Goal: Information Seeking & Learning: Learn about a topic

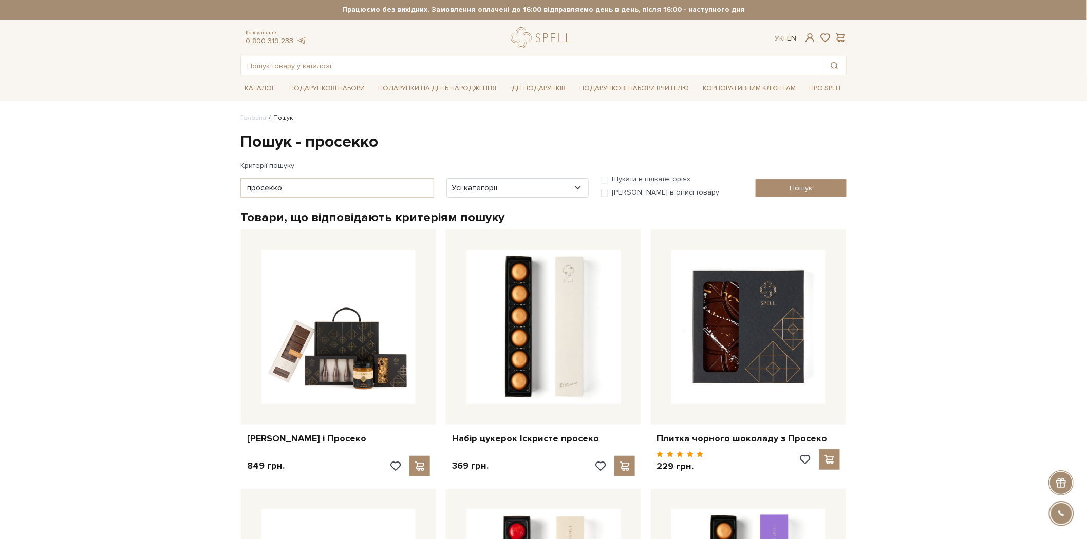
click at [791, 39] on link "En" at bounding box center [791, 38] width 9 height 9
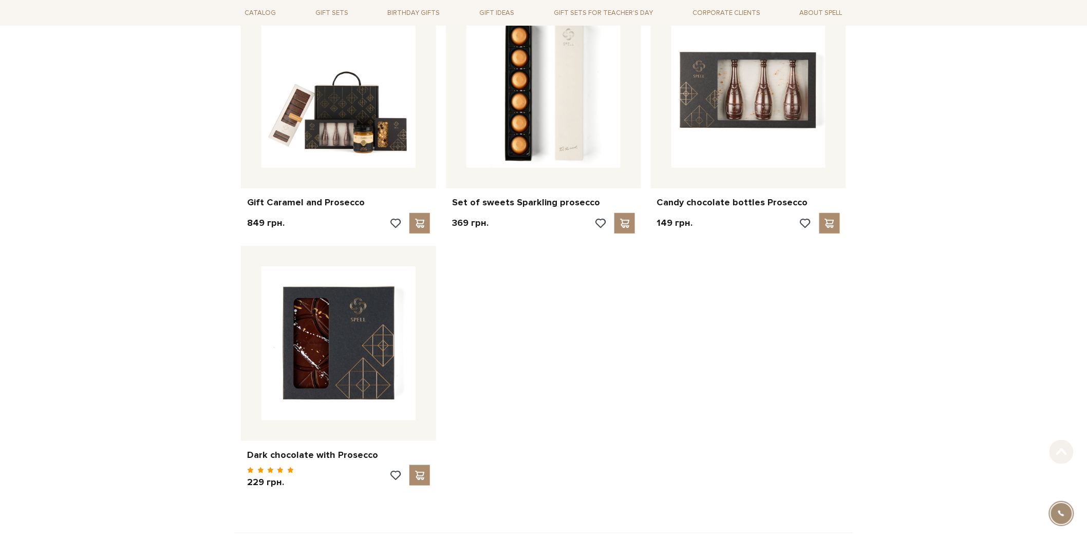
scroll to position [228, 0]
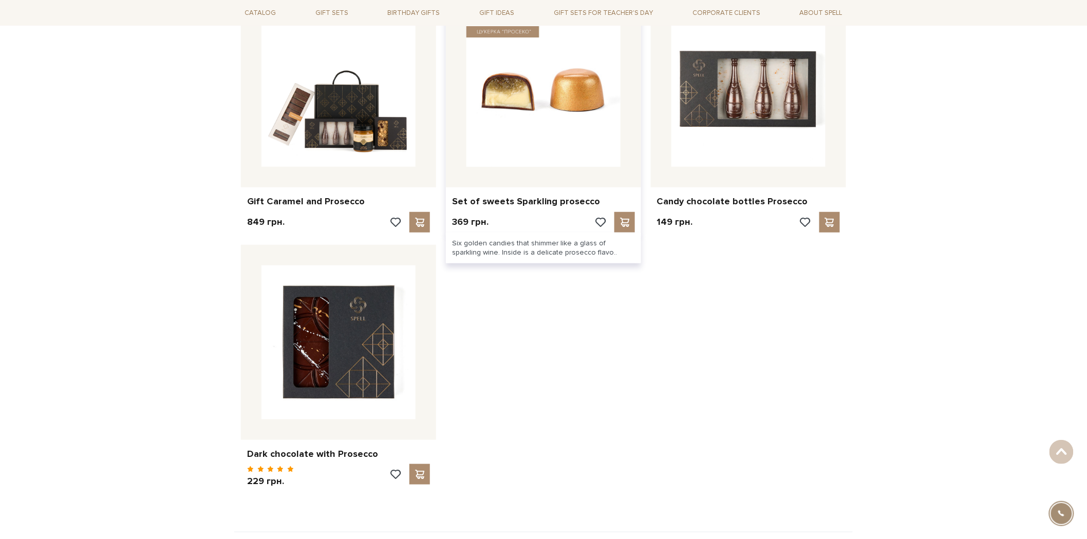
click at [537, 150] on img at bounding box center [543, 90] width 154 height 154
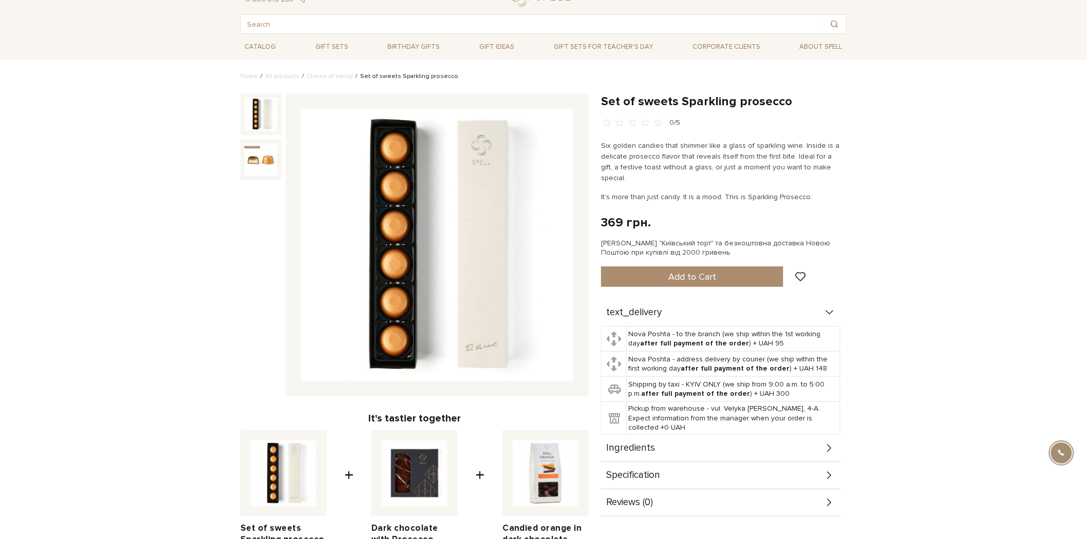
scroll to position [57, 0]
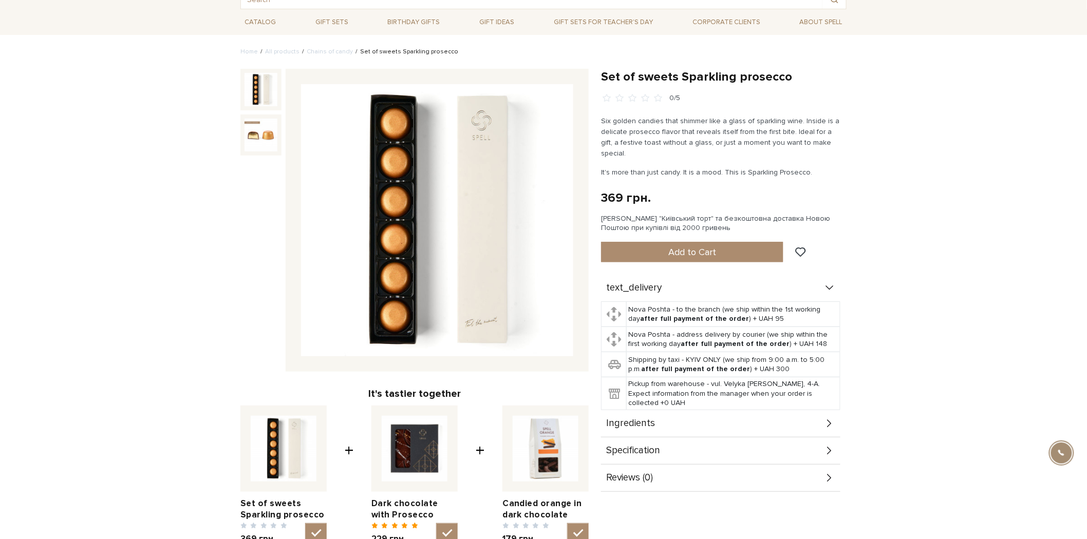
click at [688, 439] on div "Specification" at bounding box center [720, 451] width 239 height 27
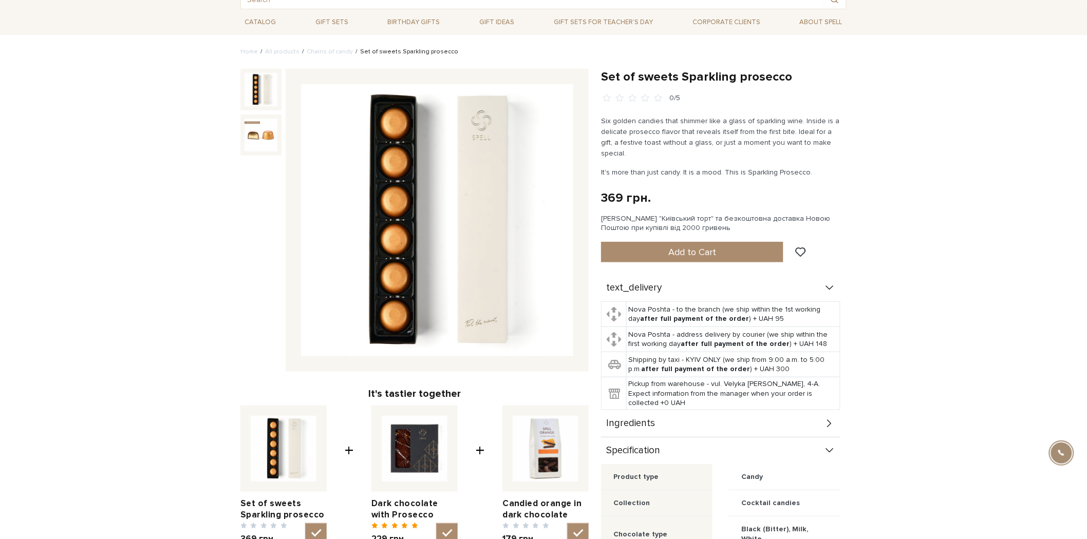
click at [687, 410] on div "Ingredients" at bounding box center [720, 423] width 239 height 27
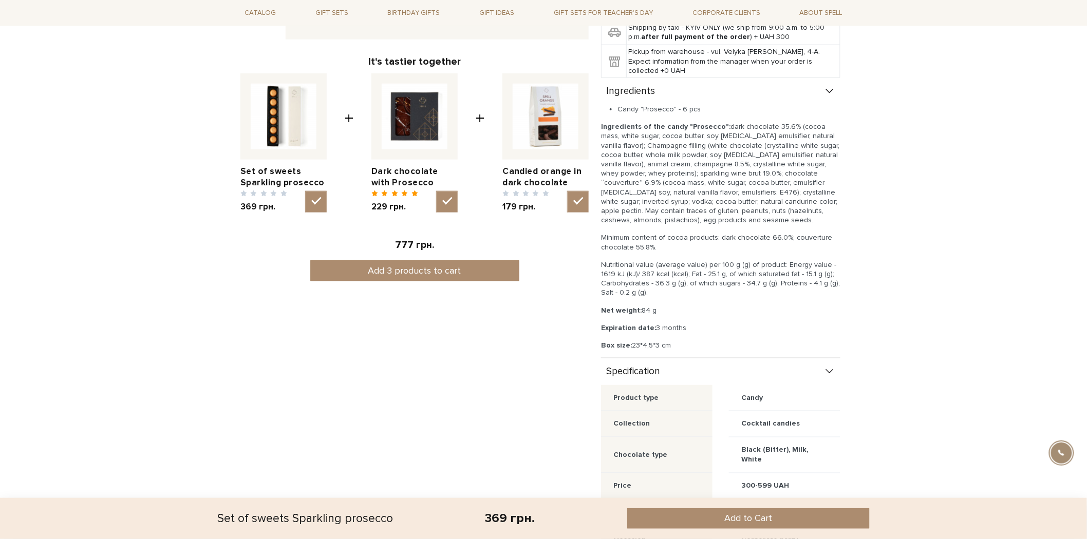
scroll to position [571, 0]
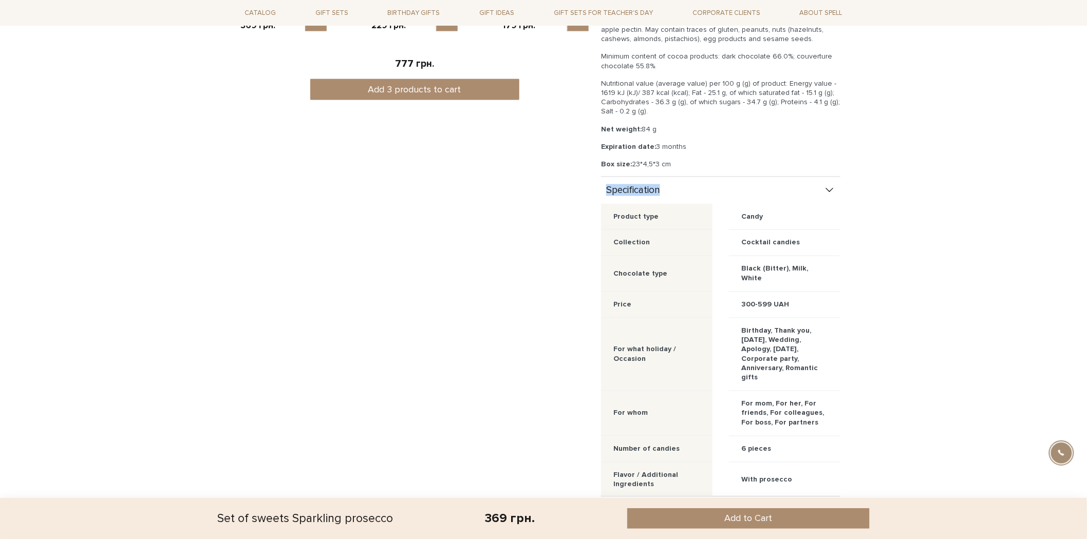
drag, startPoint x: 604, startPoint y: 178, endPoint x: 692, endPoint y: 181, distance: 87.4
click at [692, 181] on div "Specification" at bounding box center [720, 190] width 239 height 27
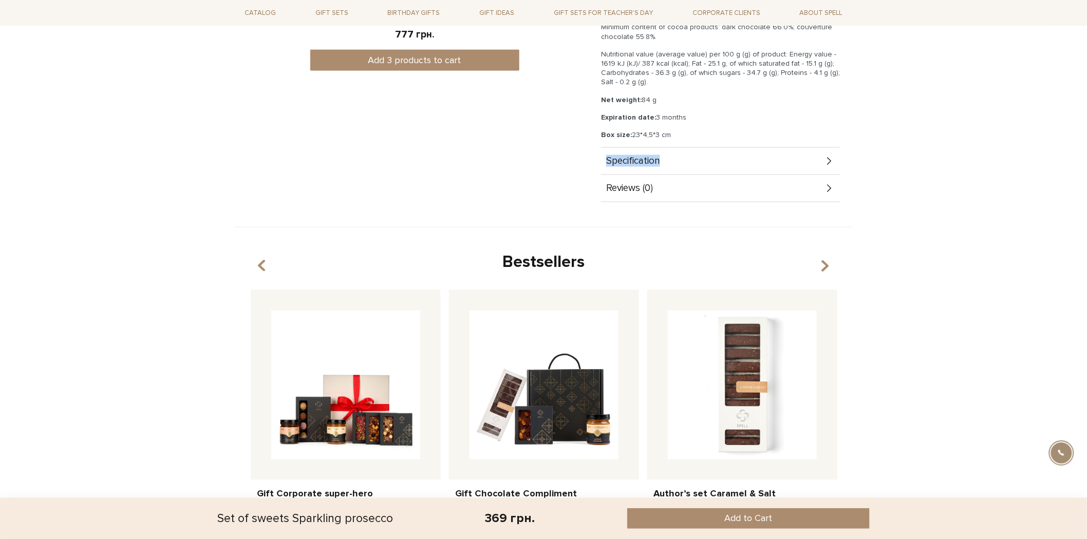
scroll to position [628, 0]
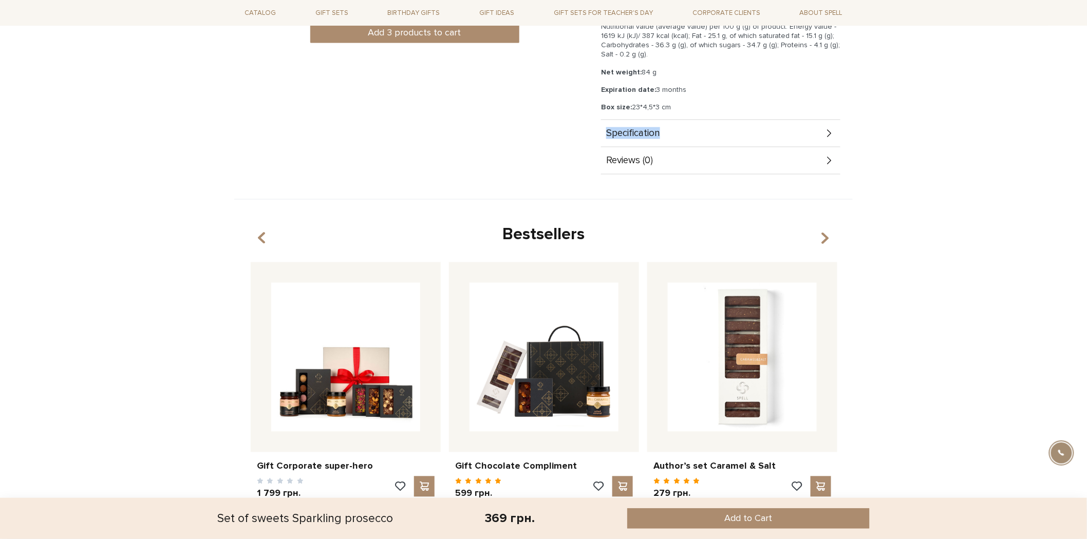
click at [691, 121] on div "Specification" at bounding box center [720, 133] width 239 height 27
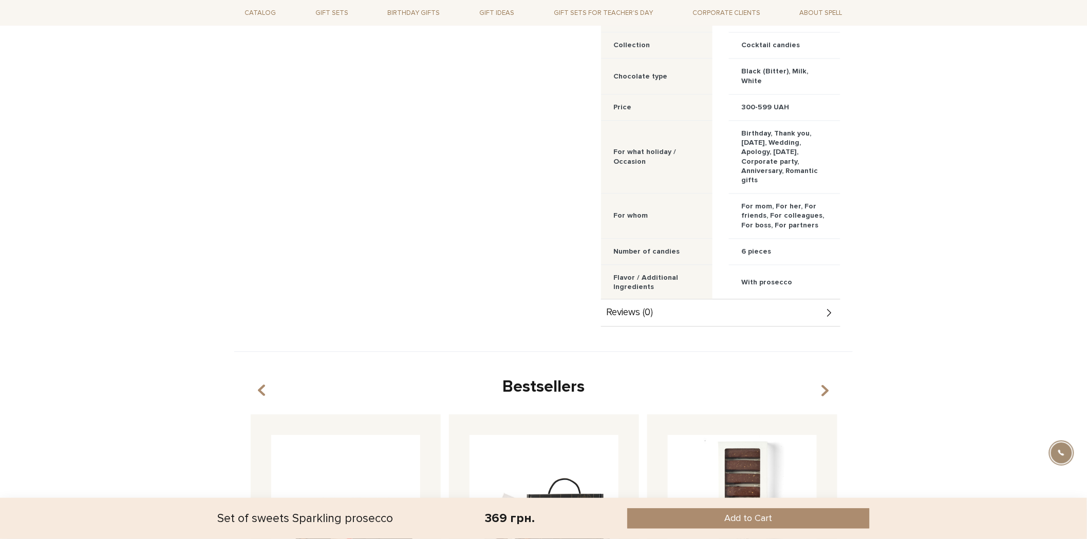
scroll to position [799, 0]
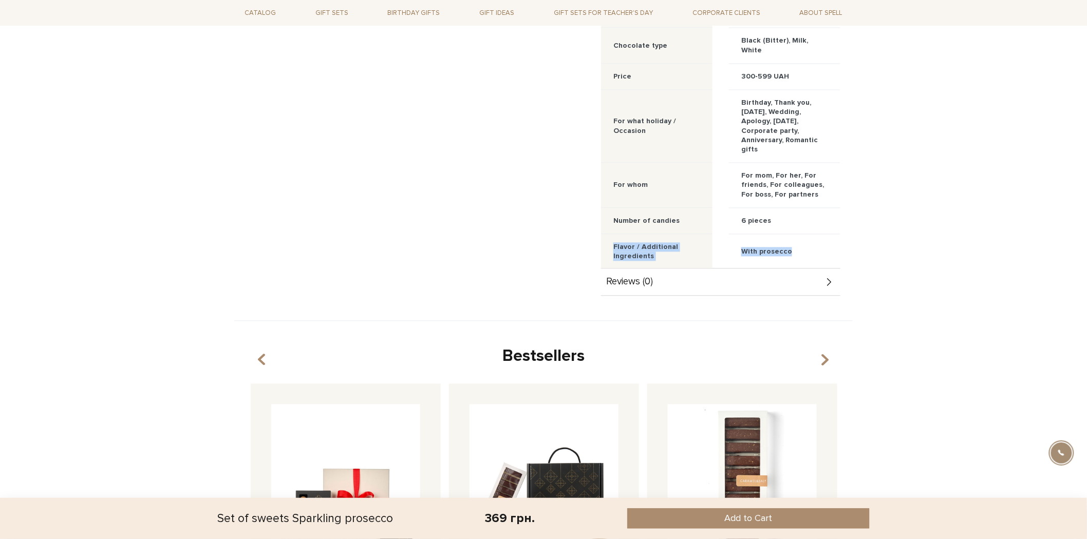
drag, startPoint x: 615, startPoint y: 226, endPoint x: 826, endPoint y: 231, distance: 211.1
click at [826, 235] on div "Flavor / Additional Ingredients With prosecco" at bounding box center [720, 252] width 239 height 35
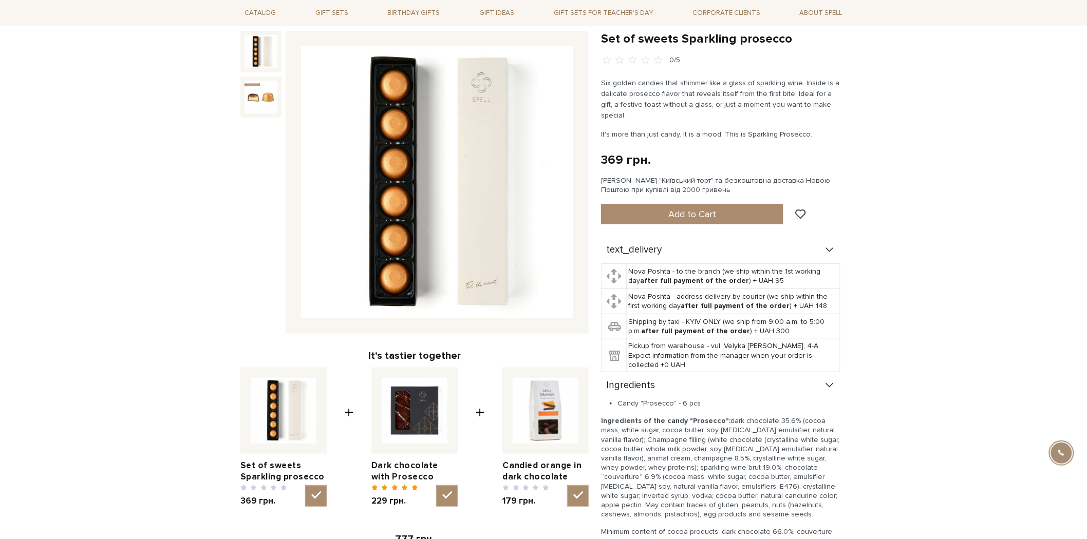
scroll to position [0, 0]
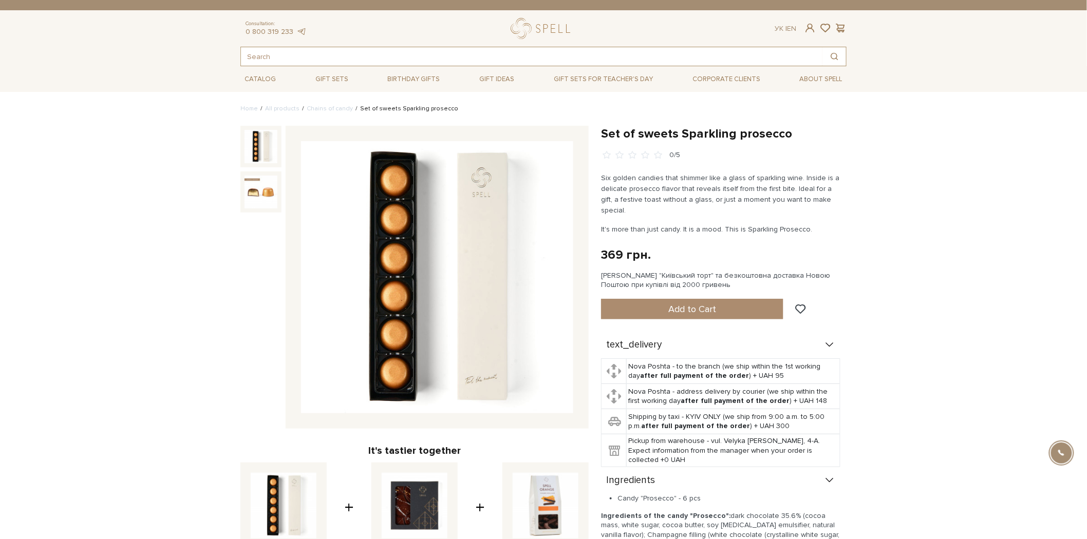
click at [337, 63] on input "text" at bounding box center [531, 56] width 581 height 18
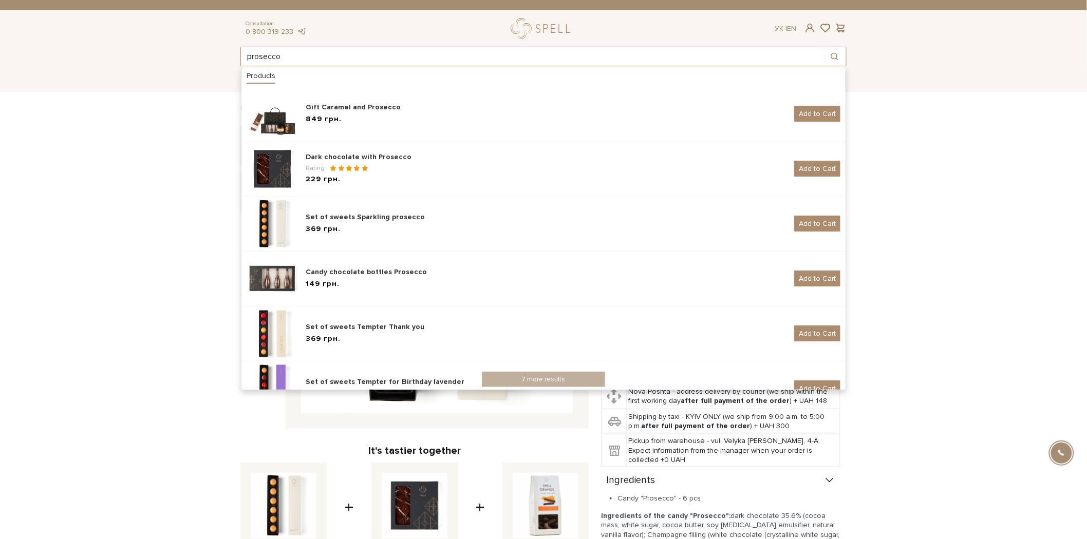
type input "prosecco"
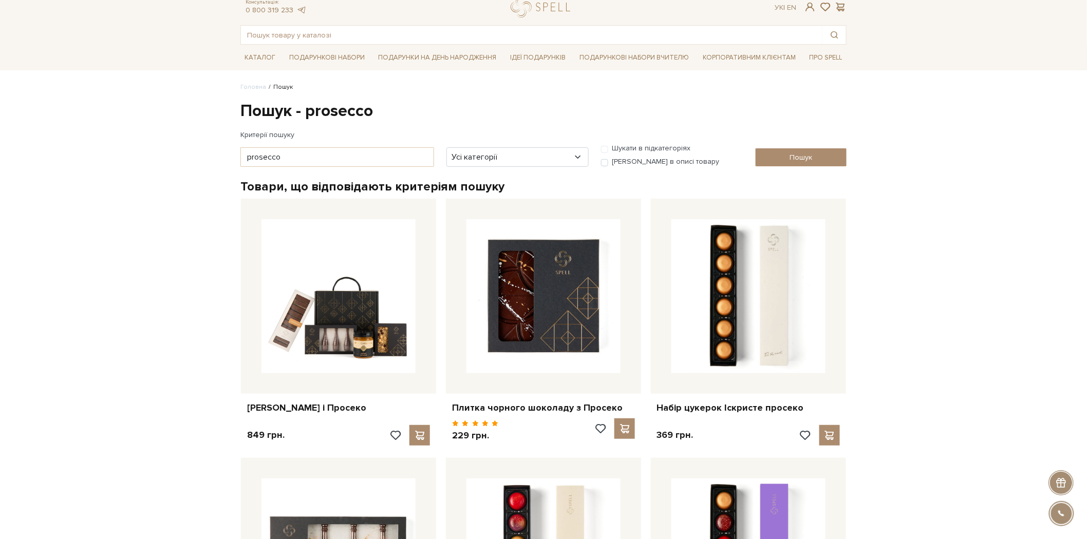
scroll to position [57, 0]
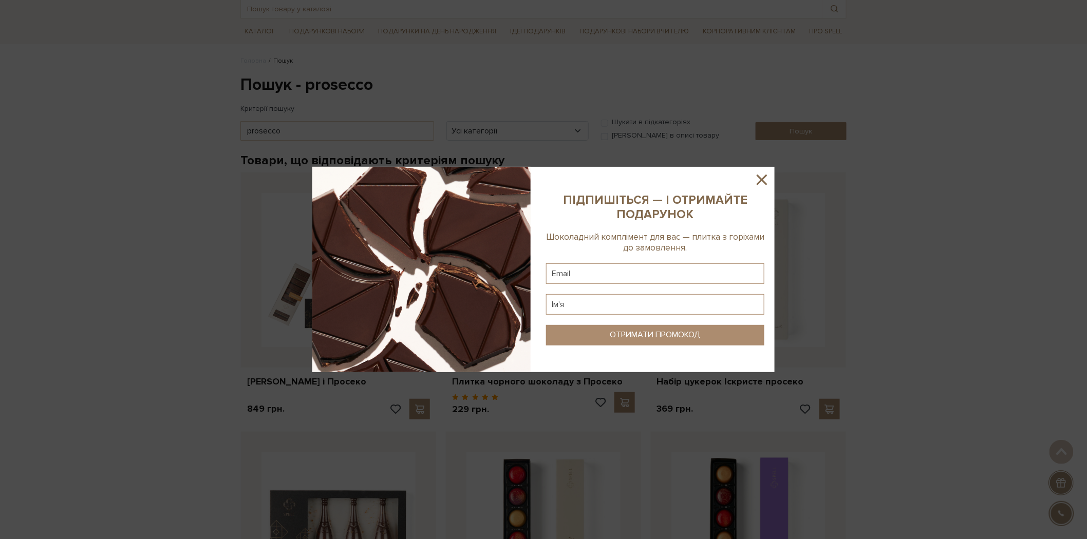
click at [198, 79] on div at bounding box center [543, 269] width 1087 height 539
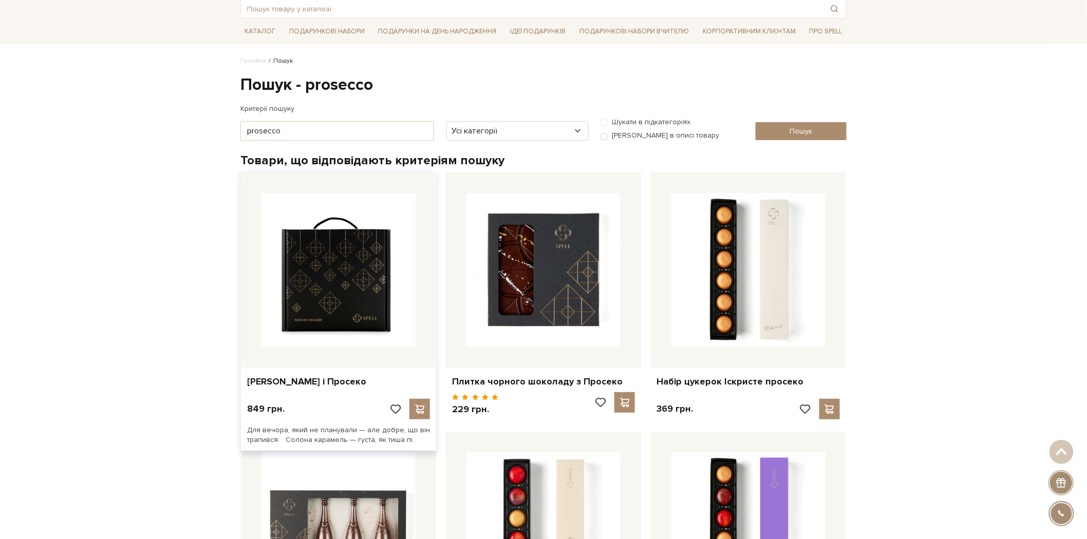
click at [363, 274] on img at bounding box center [338, 270] width 154 height 154
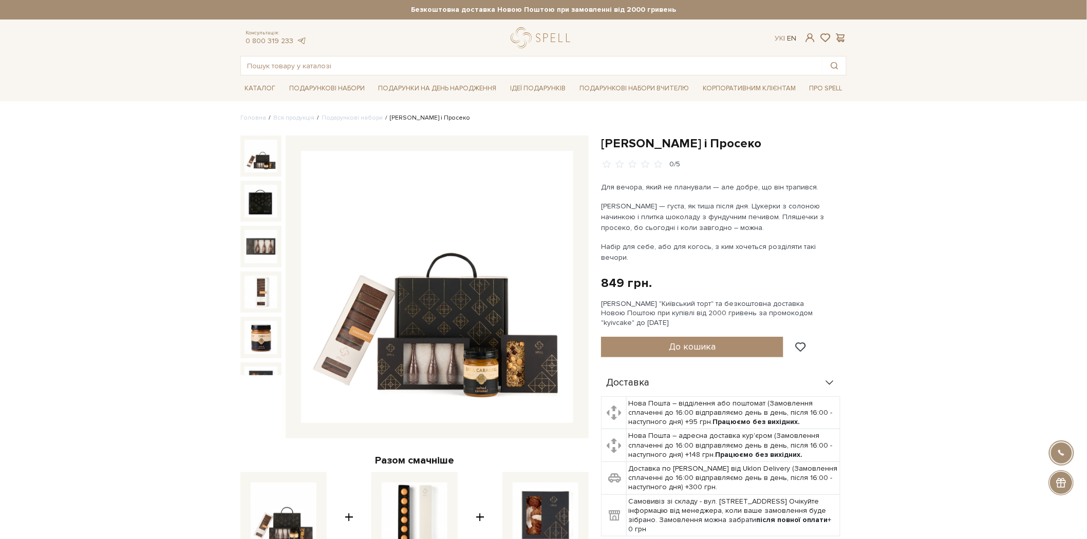
click at [794, 38] on link "En" at bounding box center [791, 38] width 9 height 9
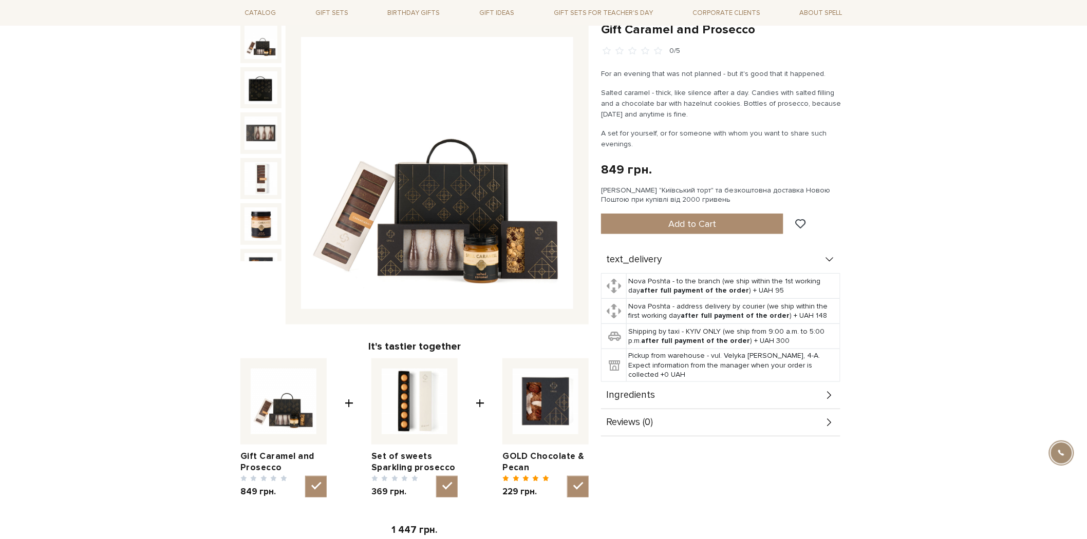
scroll to position [228, 0]
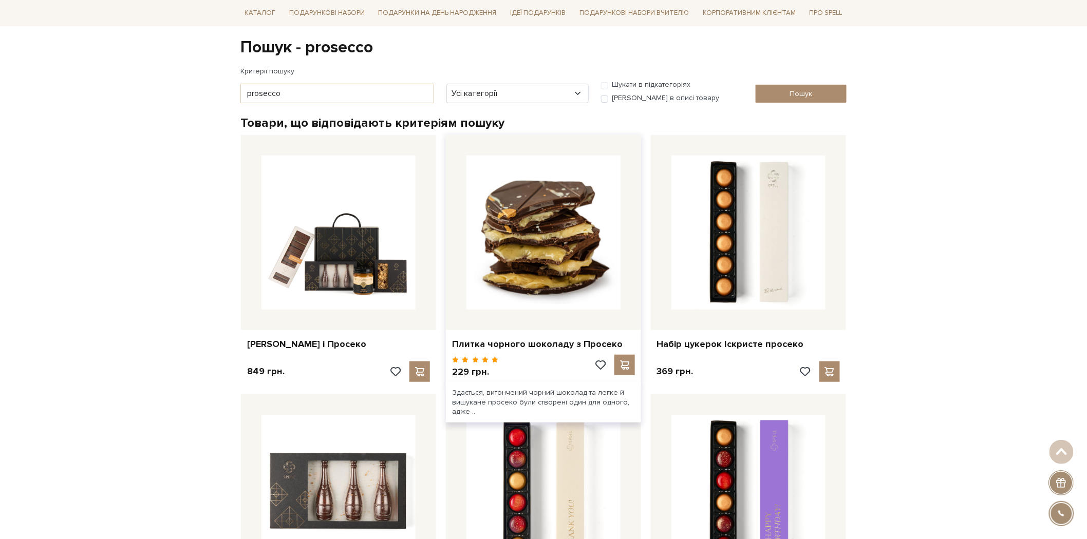
scroll to position [114, 0]
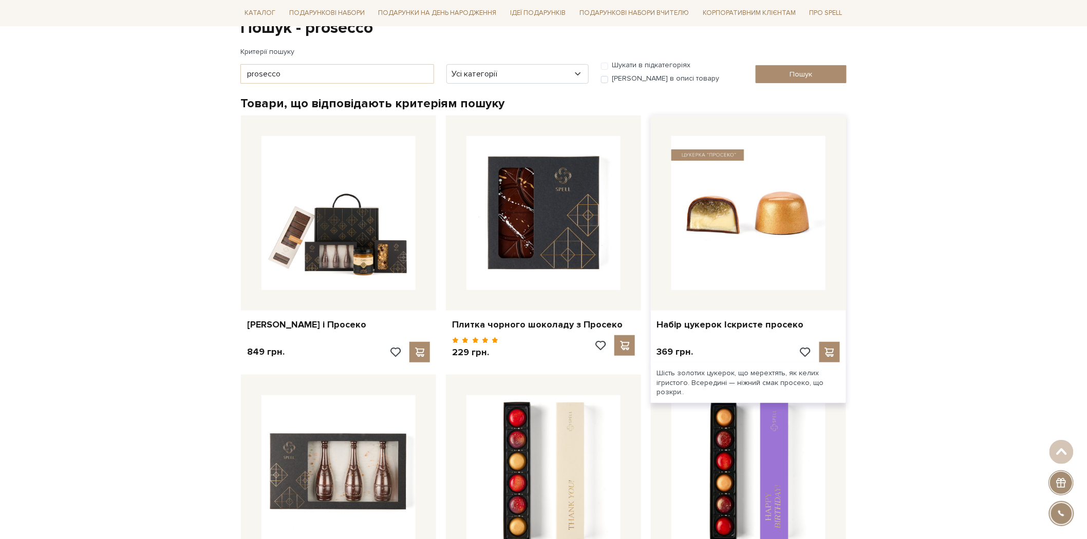
click at [787, 199] on img at bounding box center [748, 213] width 154 height 154
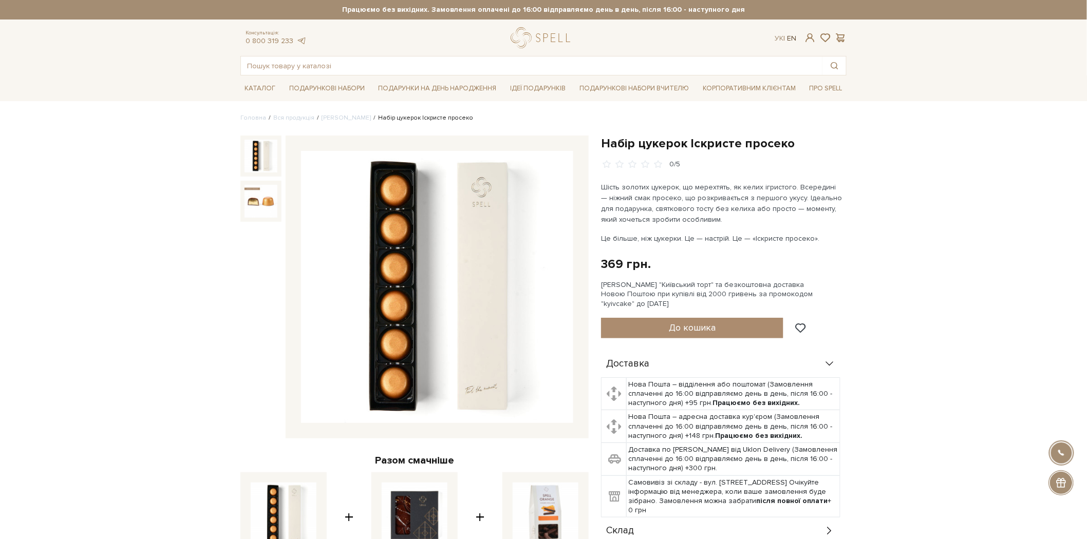
click at [787, 36] on link "En" at bounding box center [791, 38] width 9 height 9
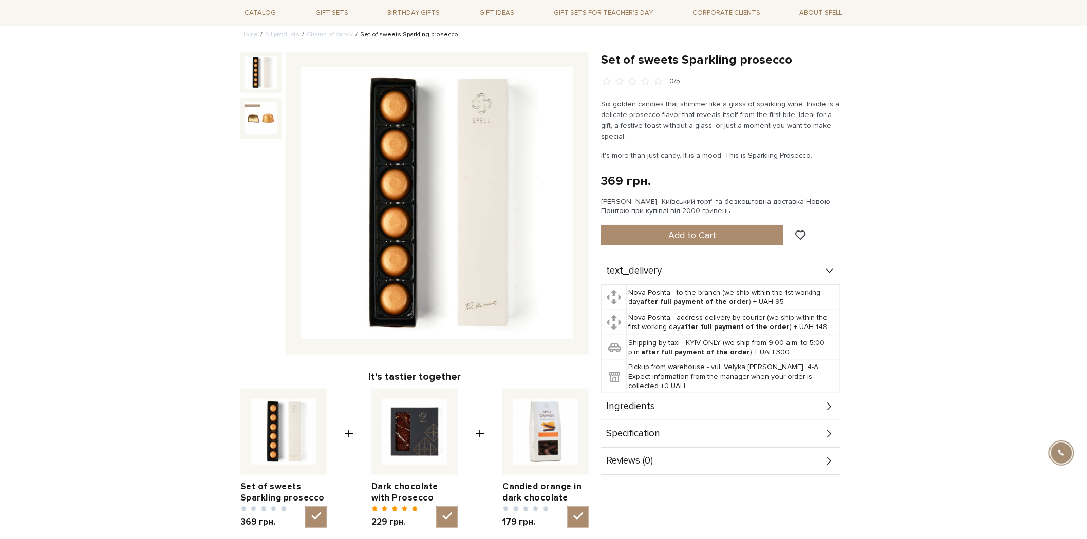
scroll to position [171, 0]
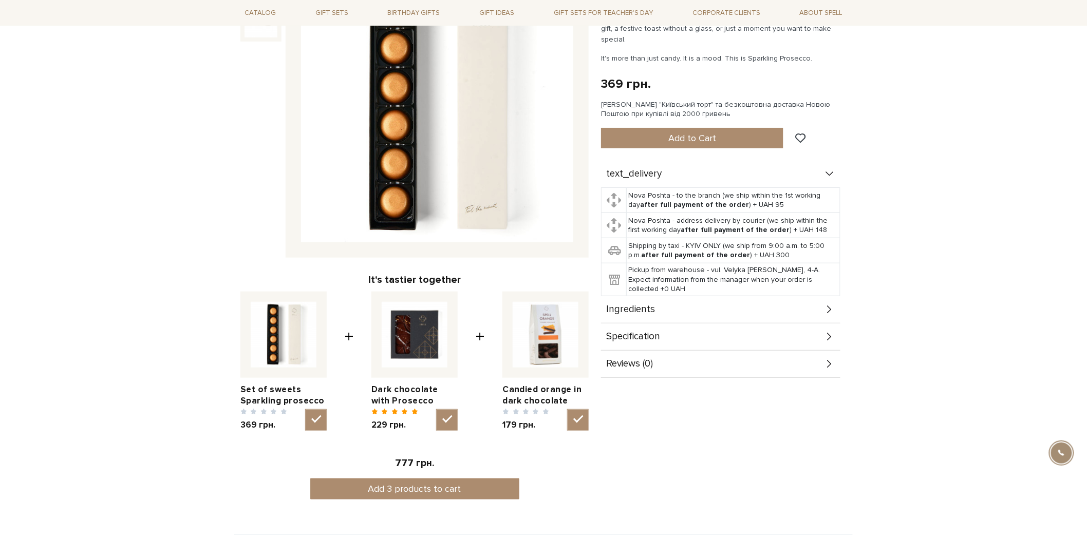
click at [654, 296] on div "Ingredients" at bounding box center [720, 309] width 239 height 27
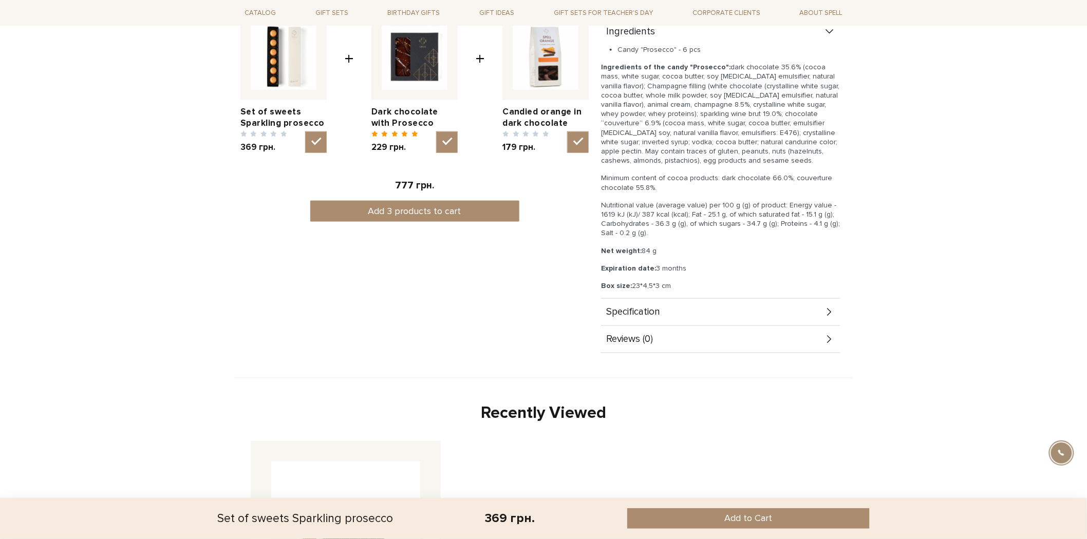
scroll to position [456, 0]
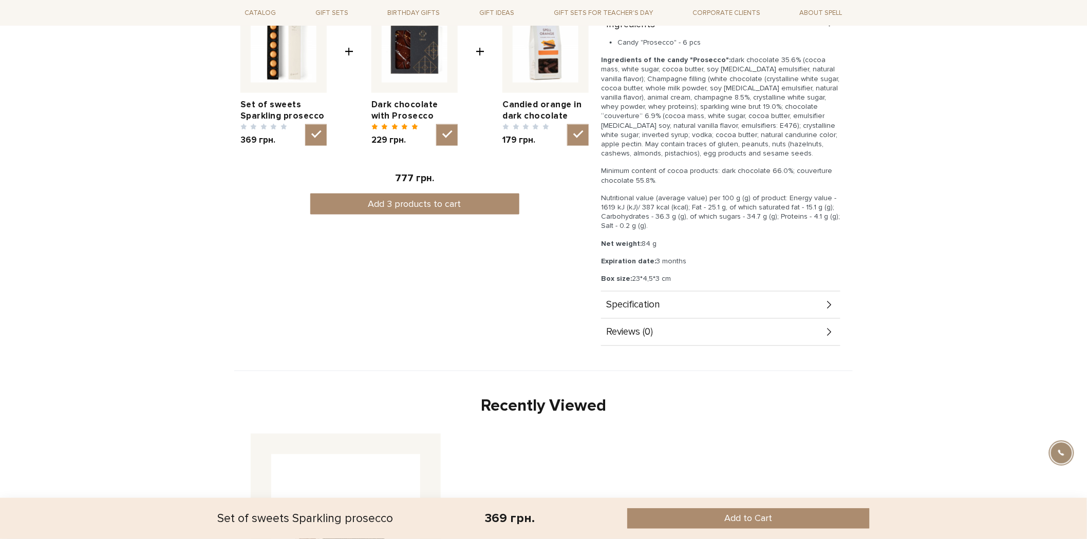
click at [642, 300] on span "Specification" at bounding box center [633, 304] width 54 height 9
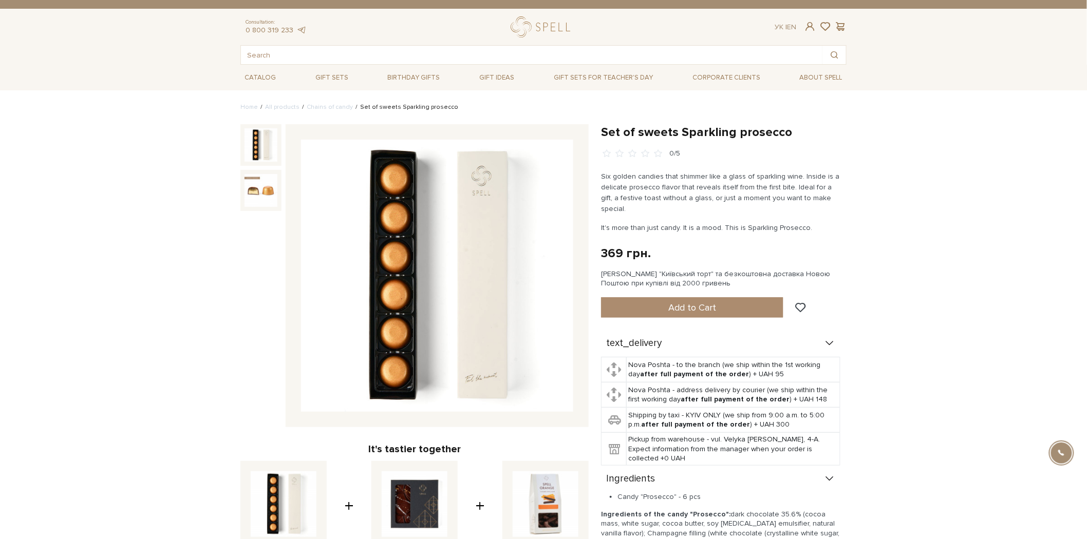
scroll to position [0, 0]
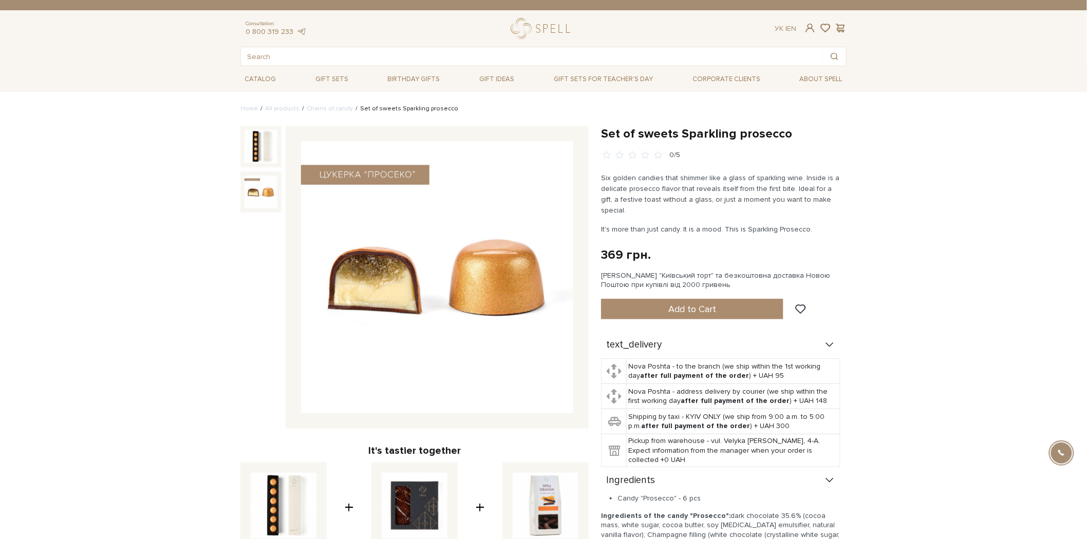
click at [255, 186] on img at bounding box center [260, 192] width 33 height 33
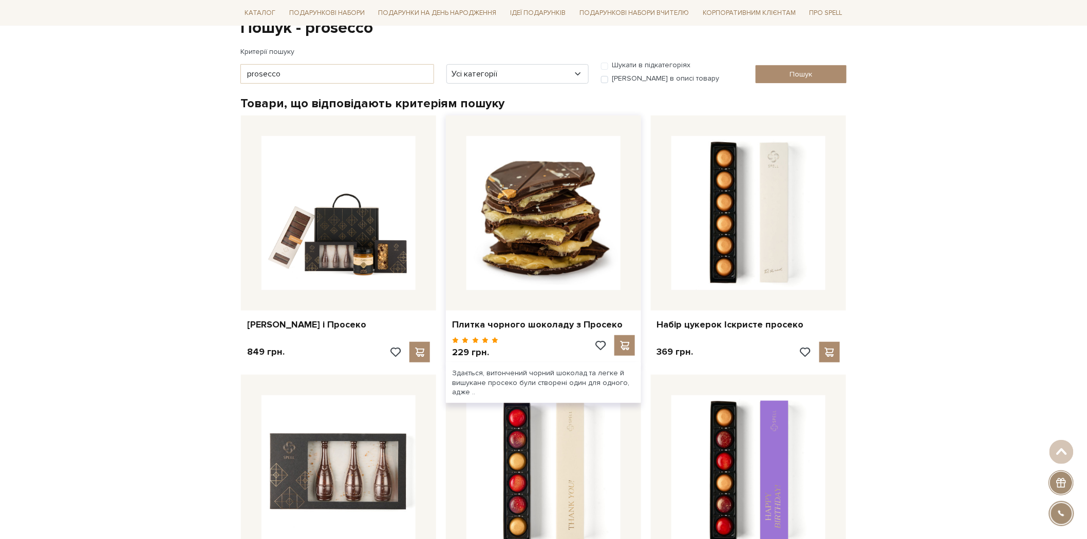
click at [550, 202] on img at bounding box center [543, 213] width 154 height 154
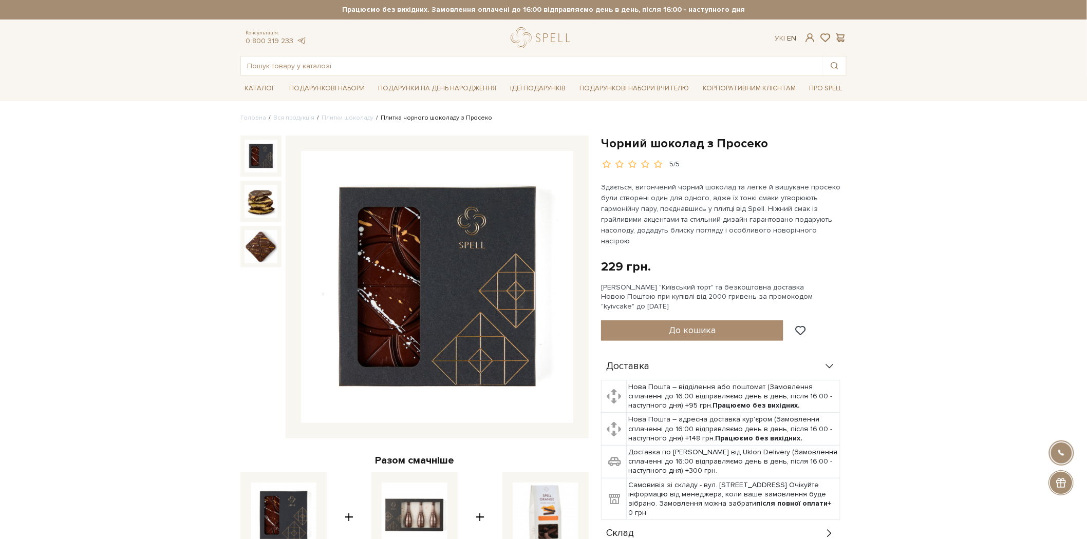
click at [792, 36] on link "En" at bounding box center [791, 38] width 9 height 9
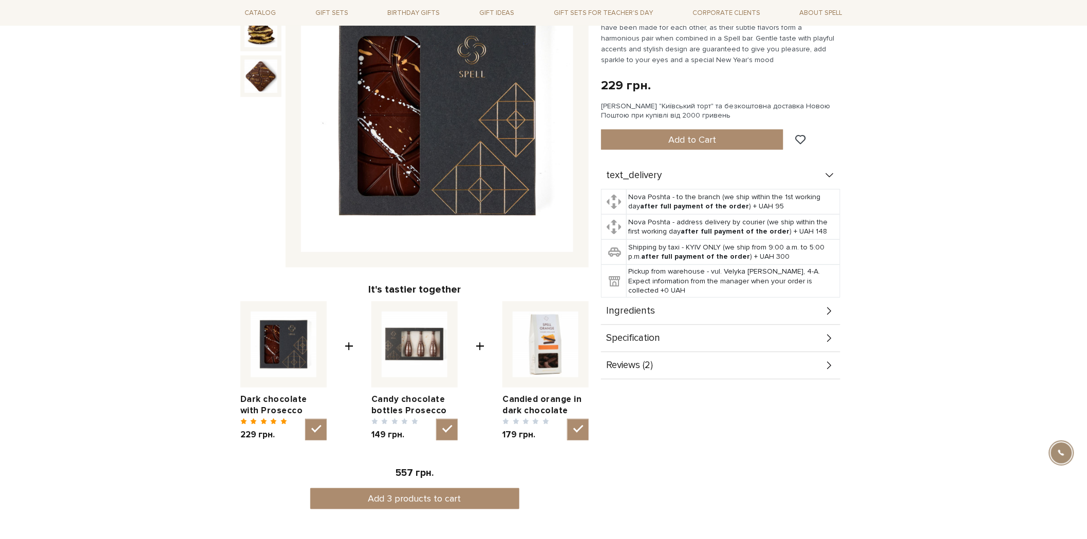
scroll to position [171, 0]
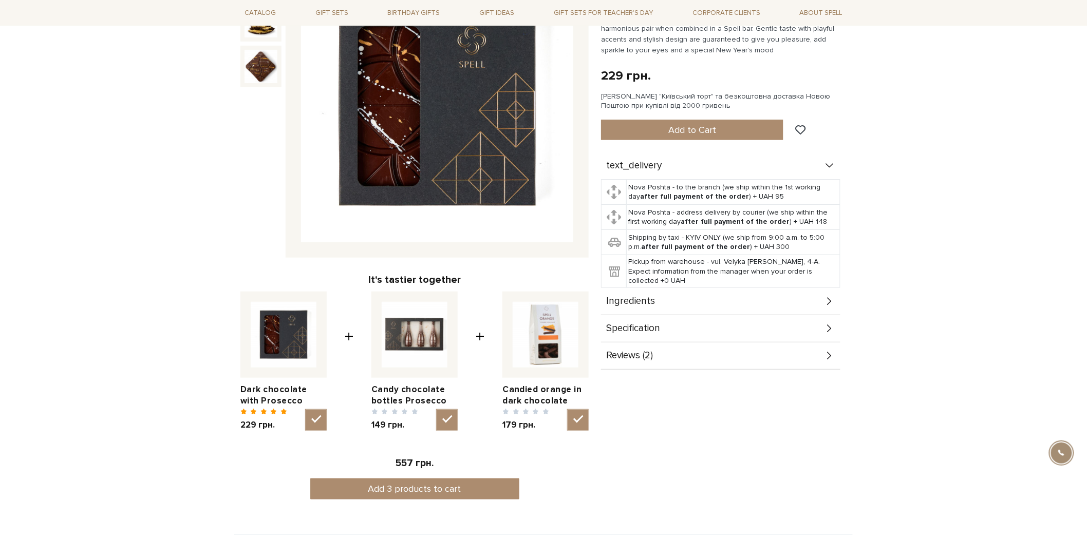
click at [820, 328] on div "Specification" at bounding box center [720, 328] width 239 height 27
click at [824, 303] on icon at bounding box center [829, 301] width 11 height 11
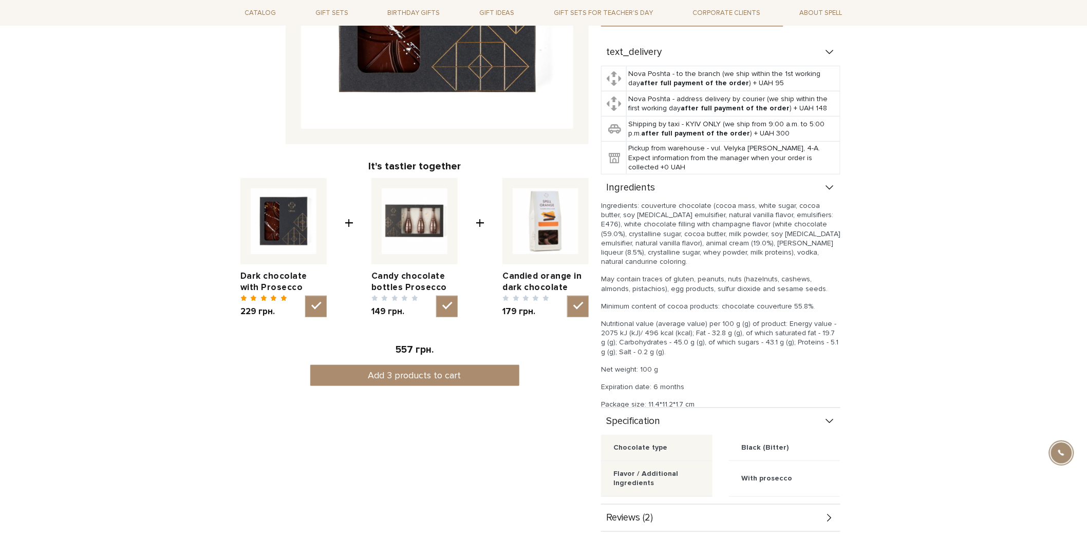
scroll to position [285, 0]
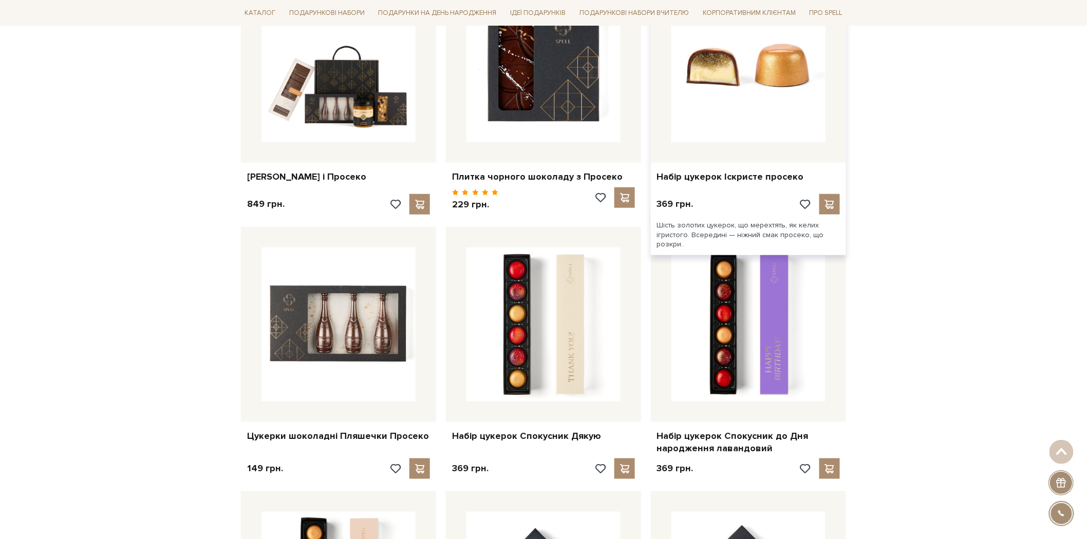
scroll to position [342, 0]
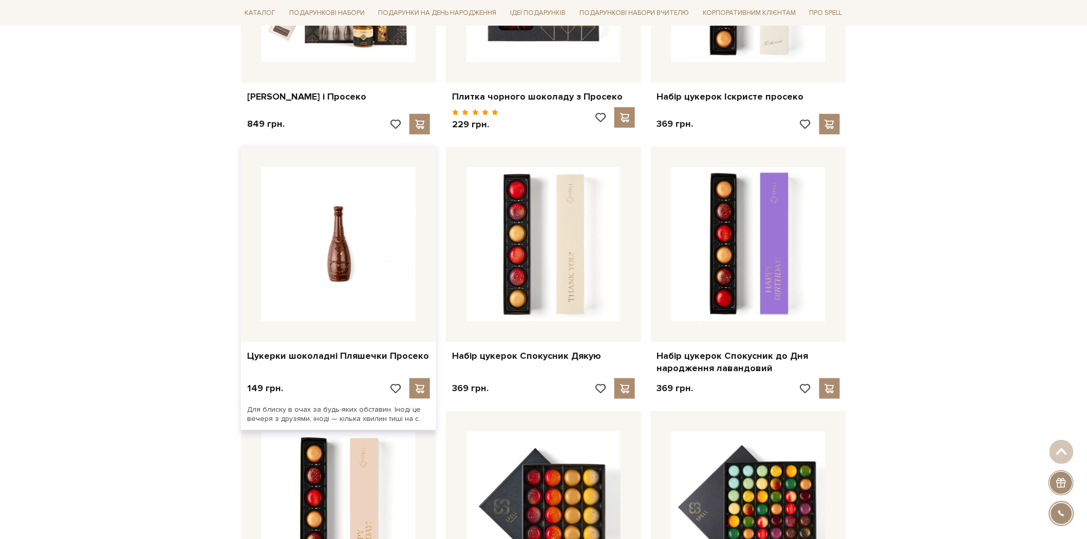
click at [391, 234] on img at bounding box center [338, 244] width 154 height 154
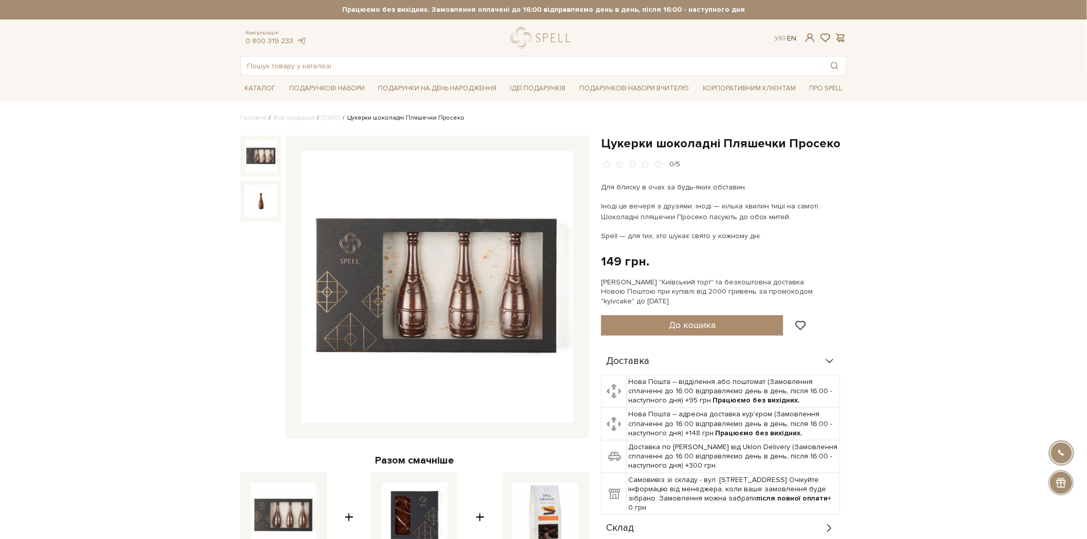
click at [795, 39] on link "En" at bounding box center [791, 38] width 9 height 9
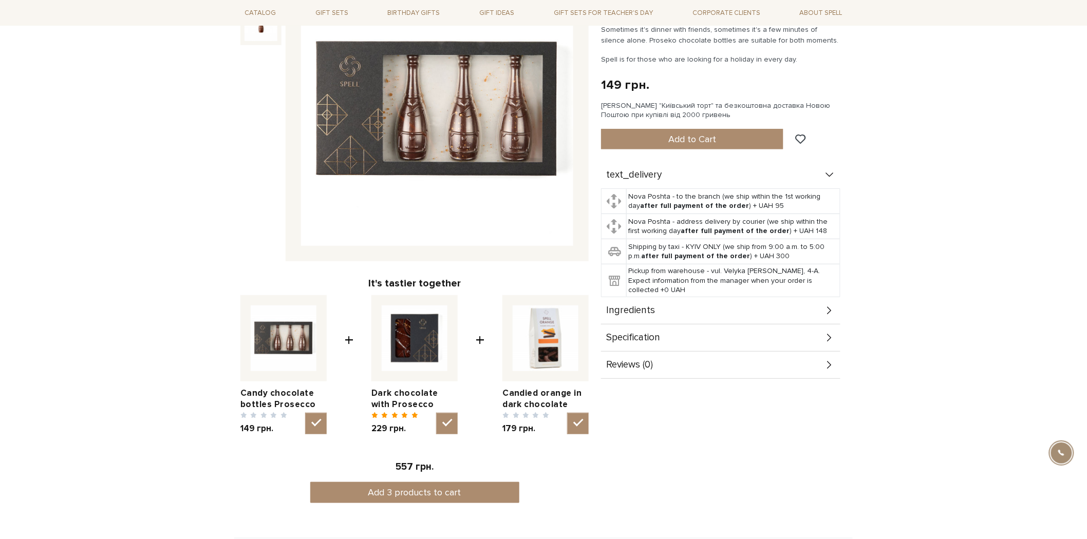
scroll to position [285, 0]
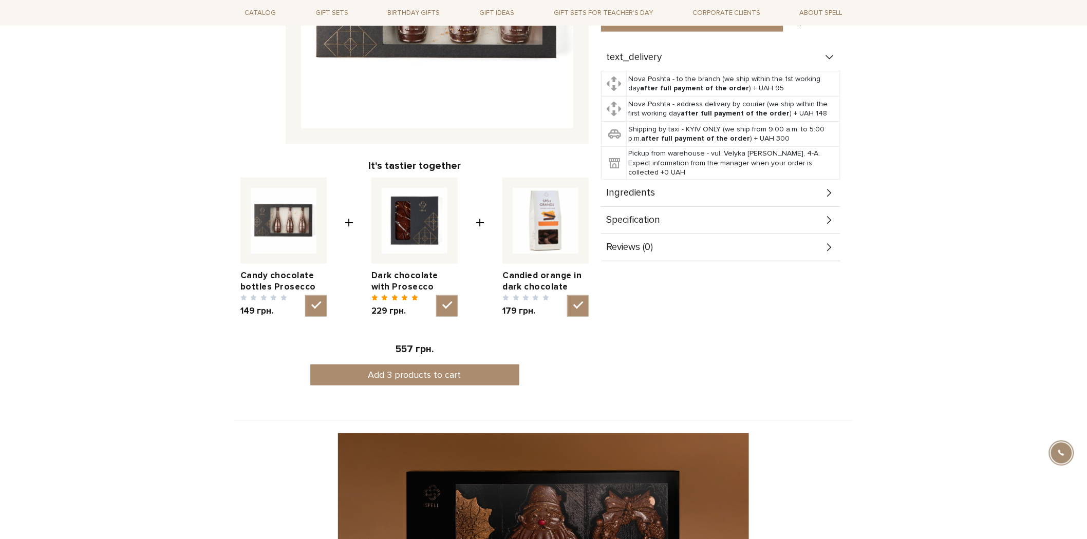
click at [702, 221] on div "Specification" at bounding box center [720, 220] width 239 height 27
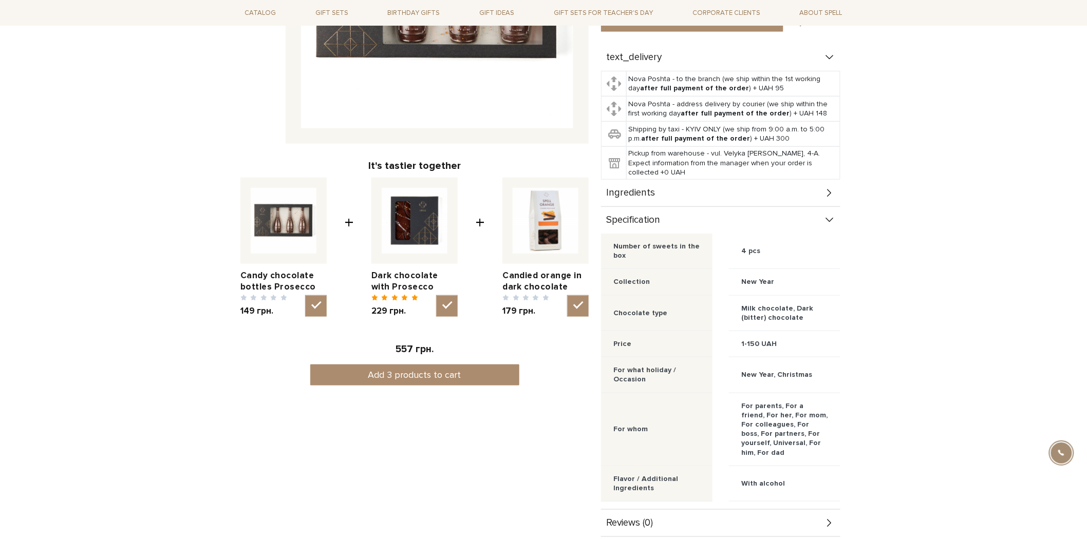
click at [709, 194] on div "Ingredients" at bounding box center [720, 193] width 239 height 27
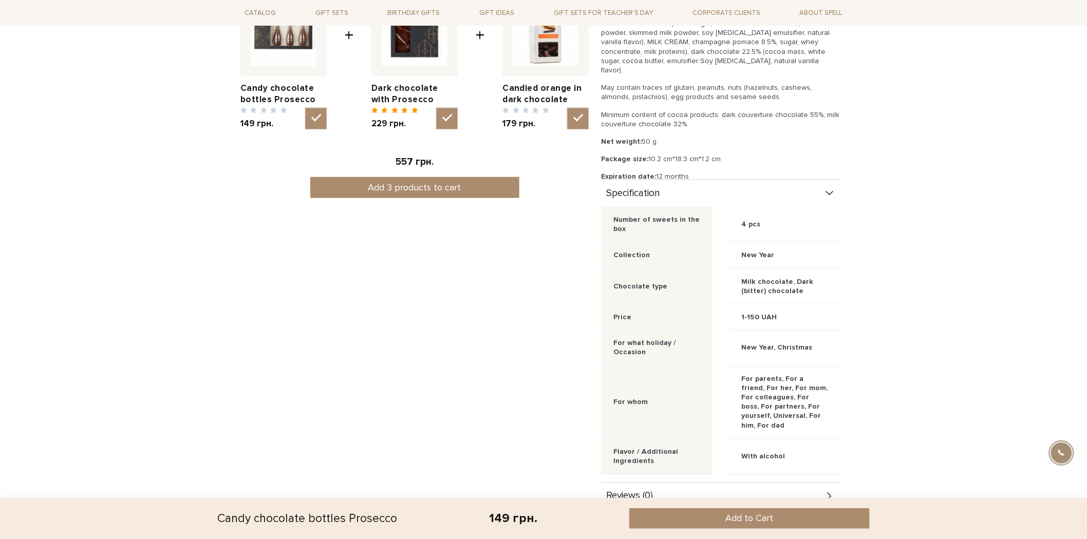
scroll to position [571, 0]
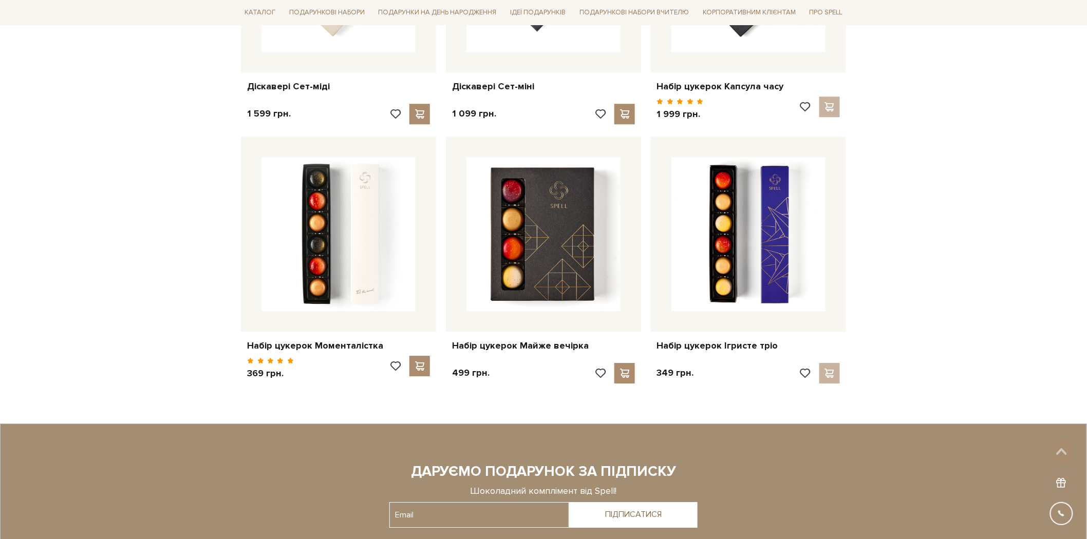
scroll to position [1141, 0]
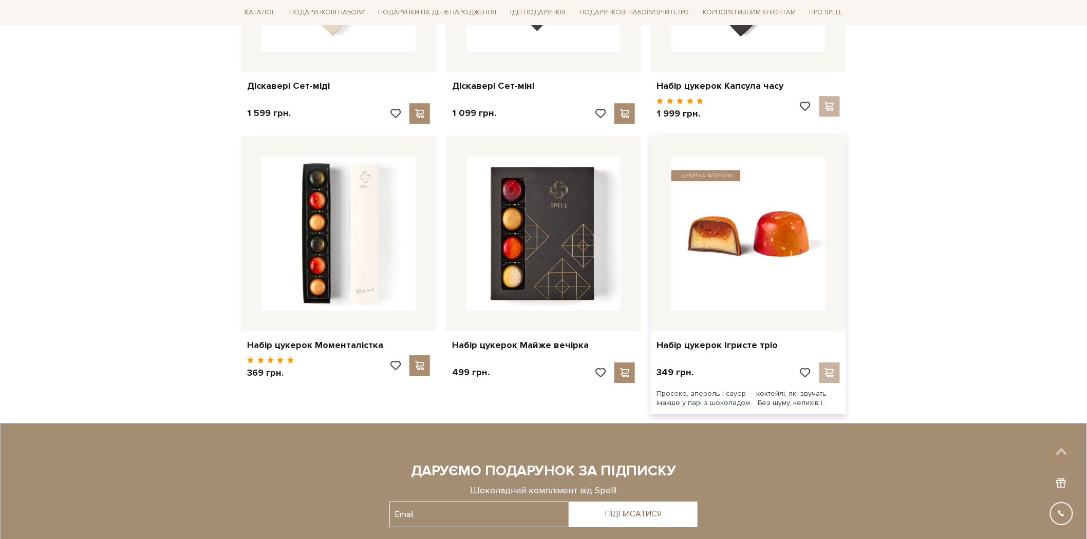
click at [712, 235] on img at bounding box center [748, 234] width 154 height 154
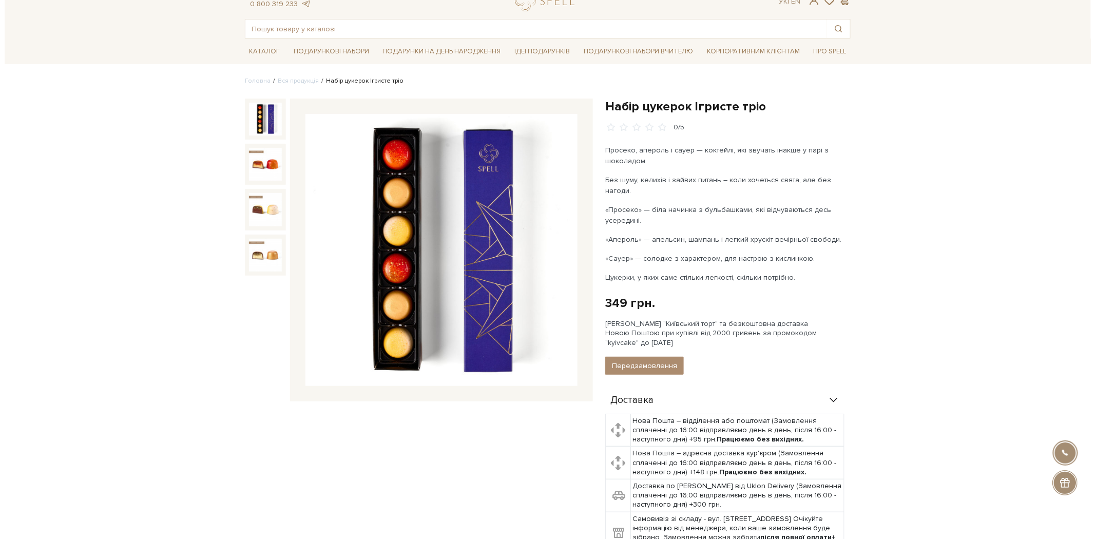
scroll to position [57, 0]
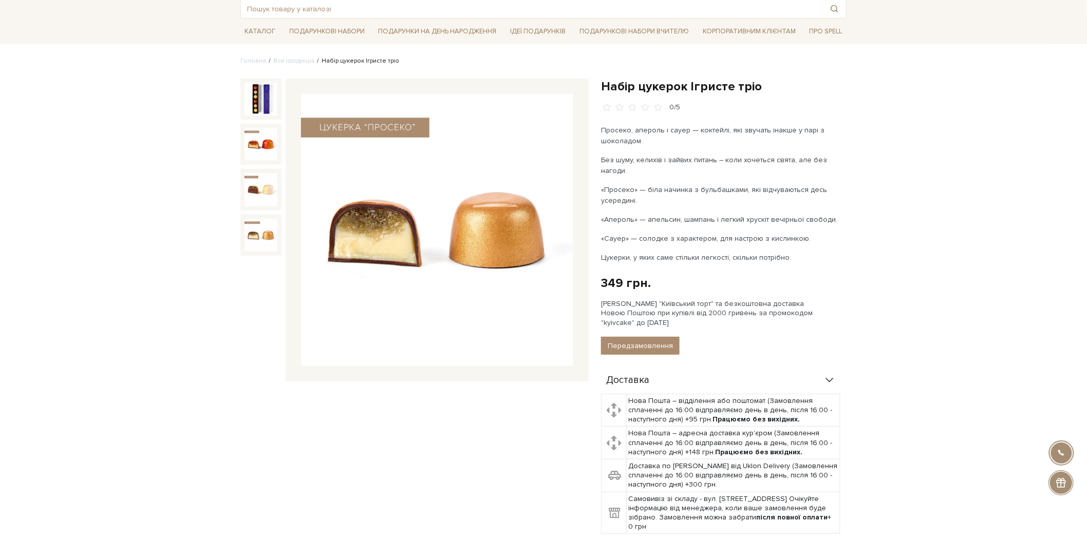
click at [254, 219] on img at bounding box center [260, 235] width 33 height 33
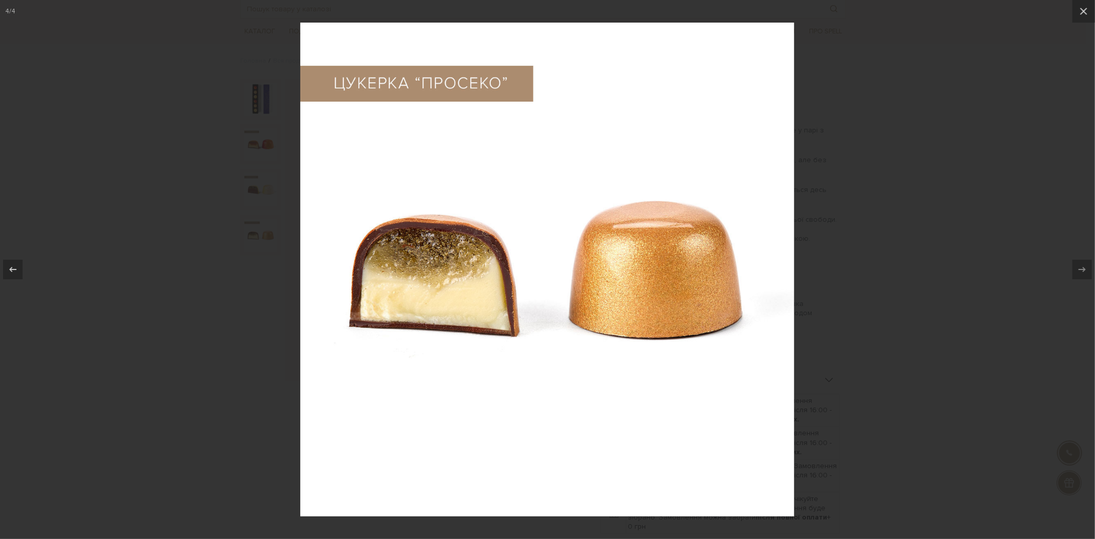
click at [879, 191] on div at bounding box center [547, 269] width 1095 height 539
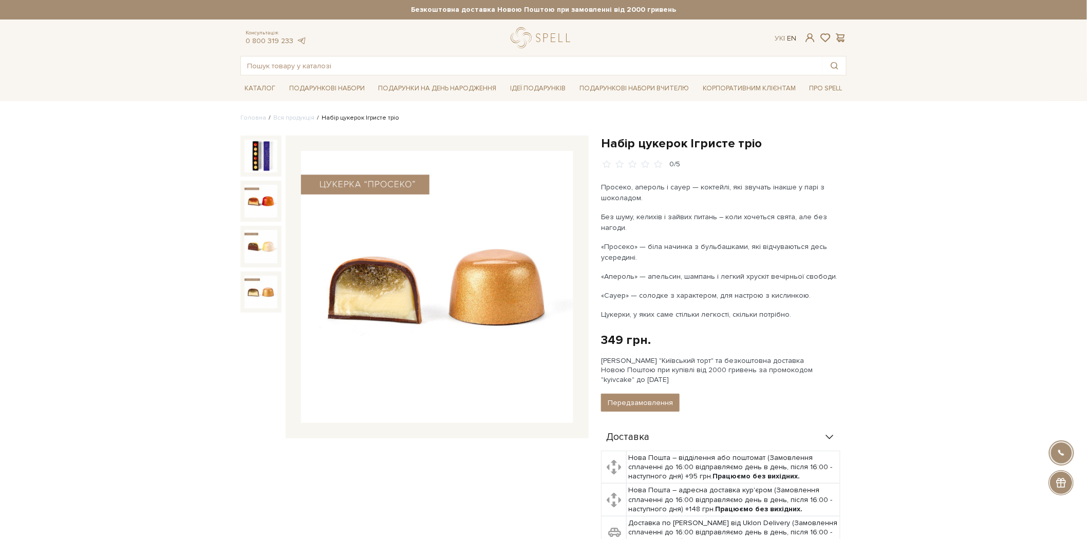
click at [791, 38] on link "En" at bounding box center [791, 38] width 9 height 9
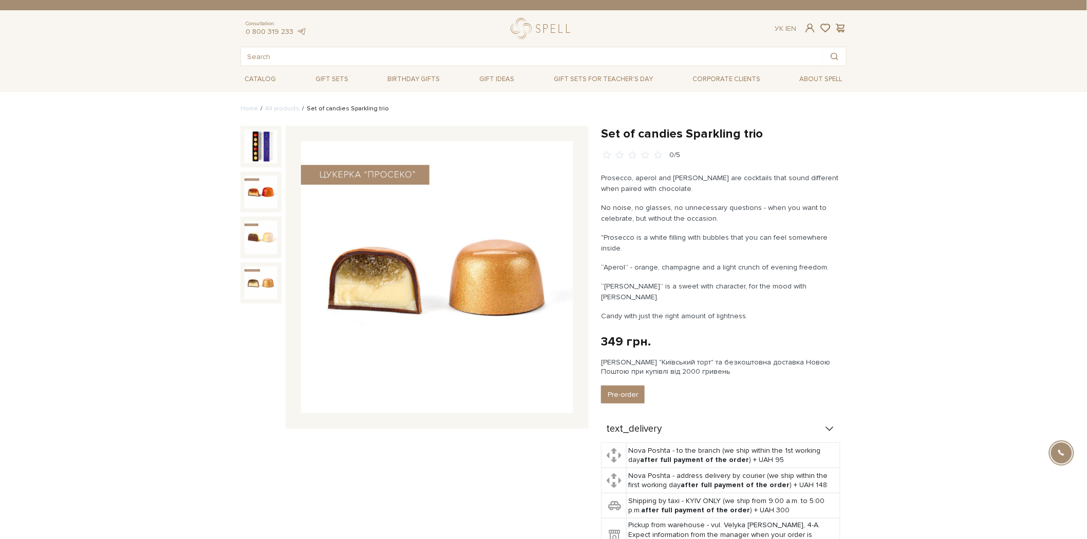
click at [251, 280] on img at bounding box center [260, 283] width 33 height 33
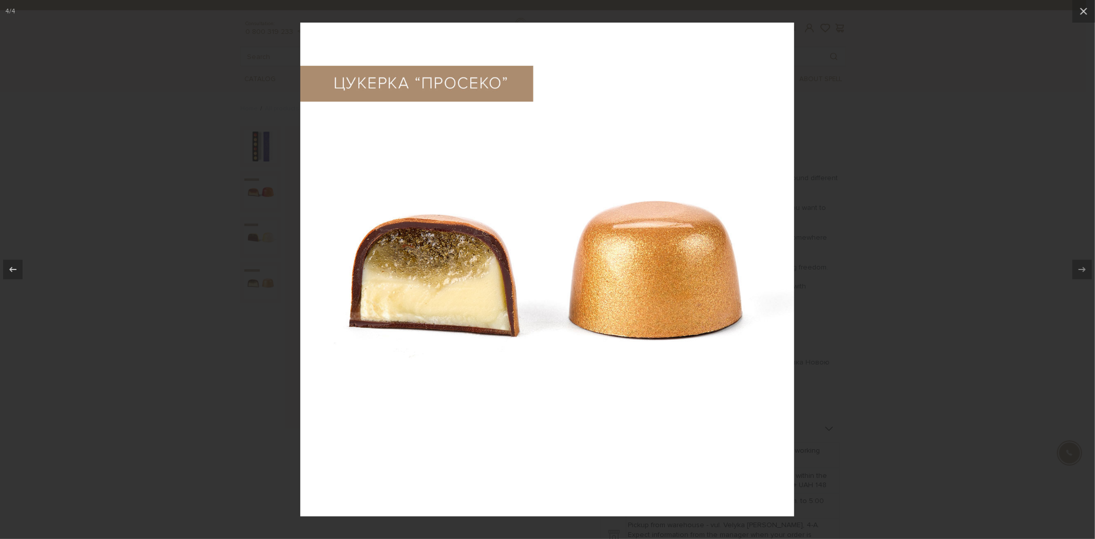
click at [911, 141] on div at bounding box center [547, 269] width 1095 height 539
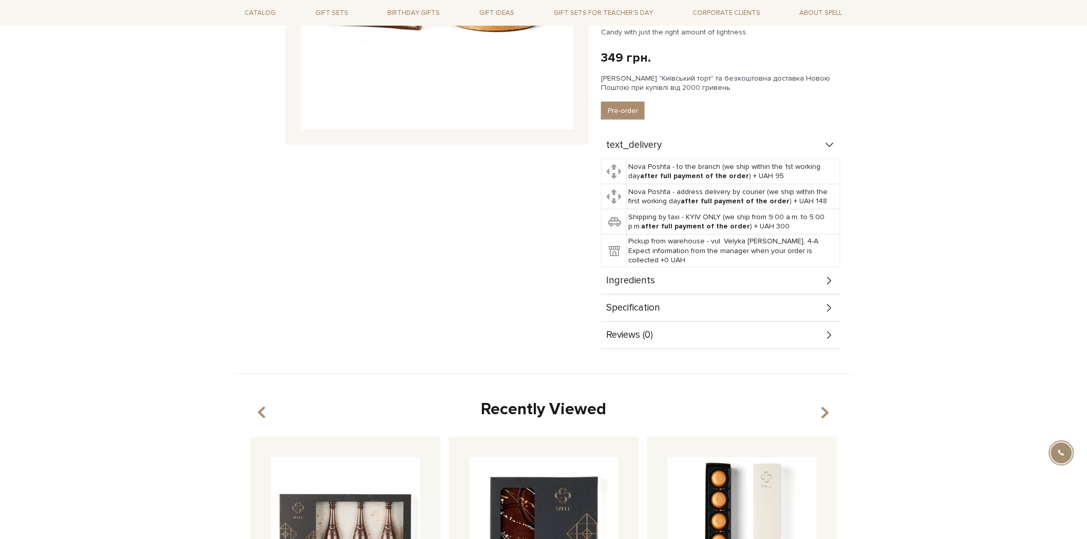
scroll to position [285, 0]
click at [721, 267] on div "Ingredients" at bounding box center [720, 280] width 239 height 27
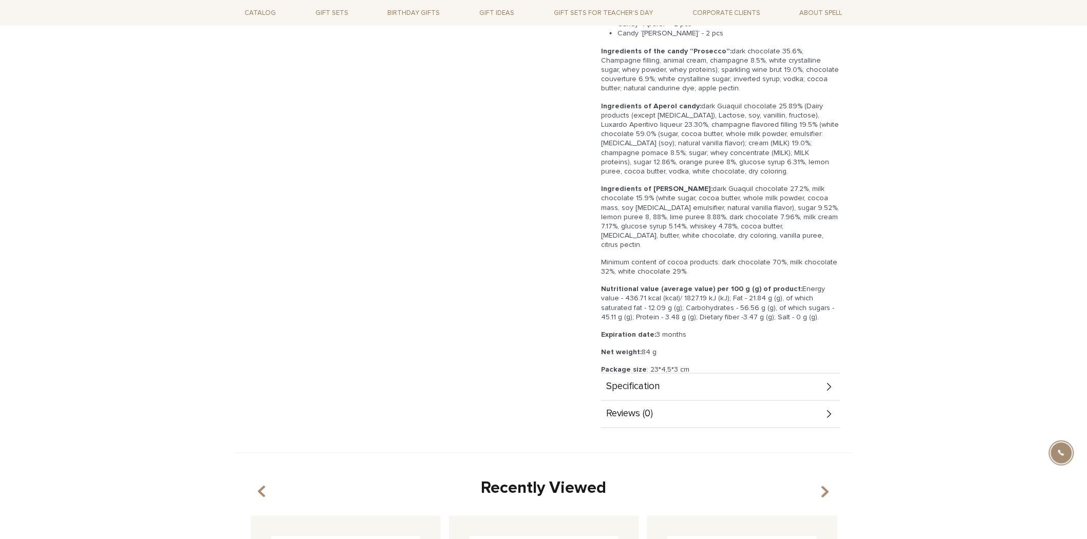
scroll to position [685, 0]
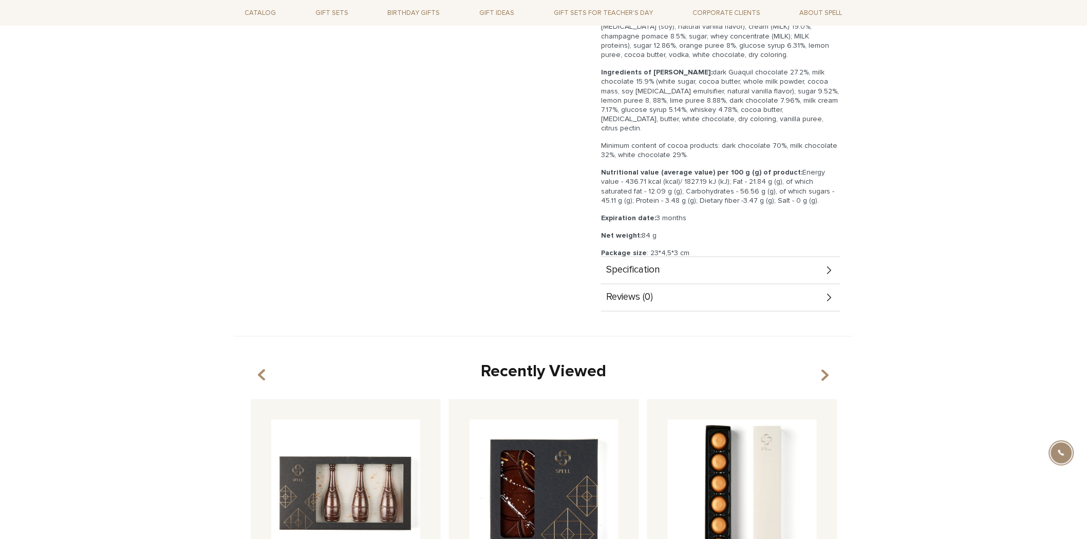
click at [711, 257] on div "Specification" at bounding box center [720, 270] width 239 height 27
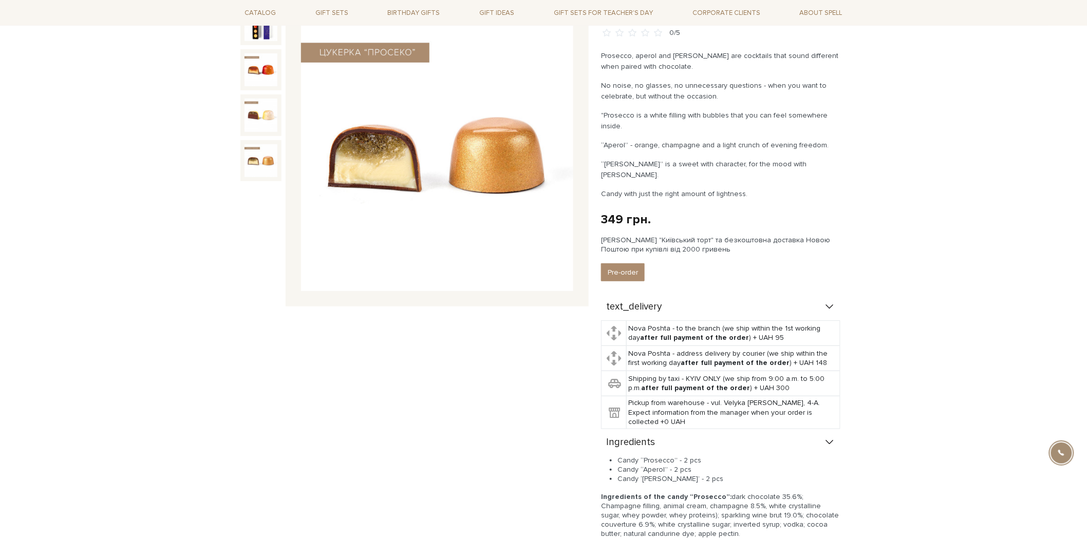
scroll to position [0, 0]
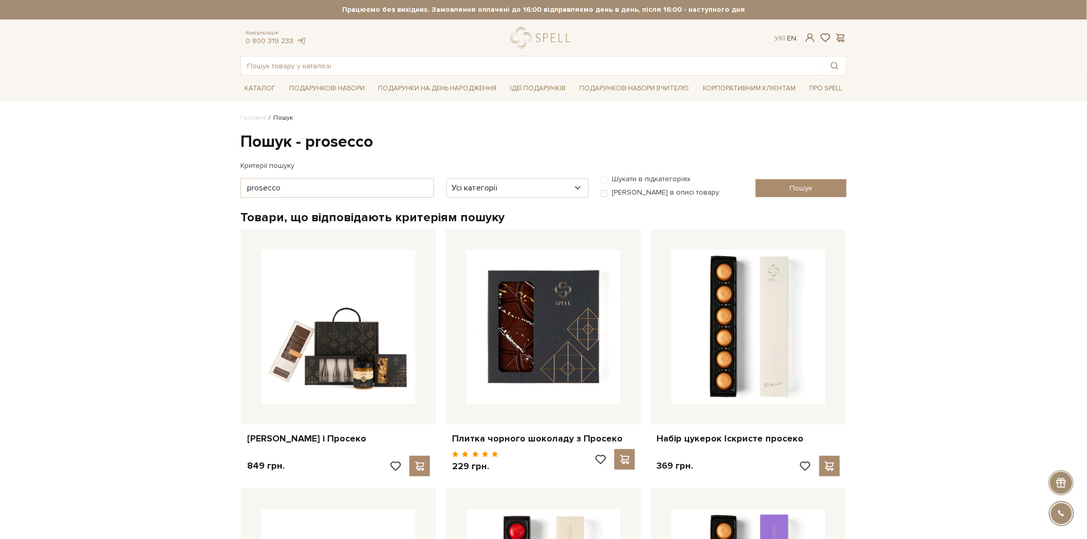
click at [793, 38] on link "En" at bounding box center [791, 38] width 9 height 9
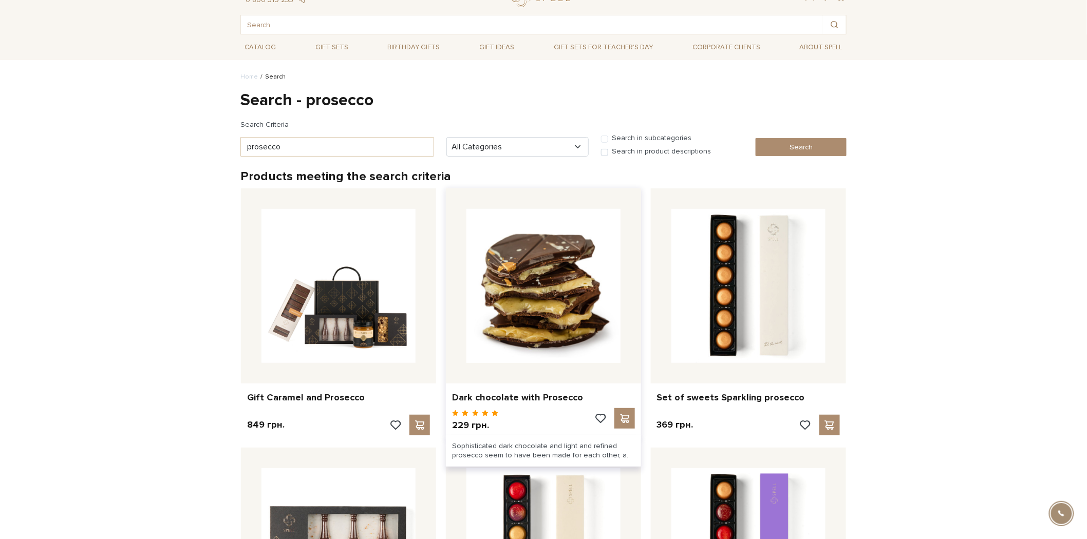
scroll to position [57, 0]
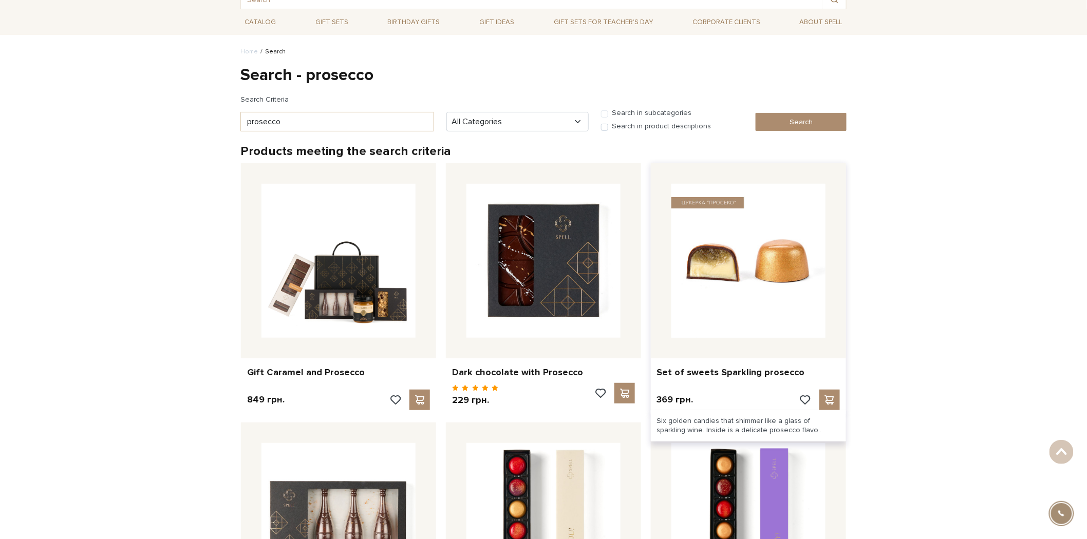
click at [747, 259] on img at bounding box center [748, 261] width 154 height 154
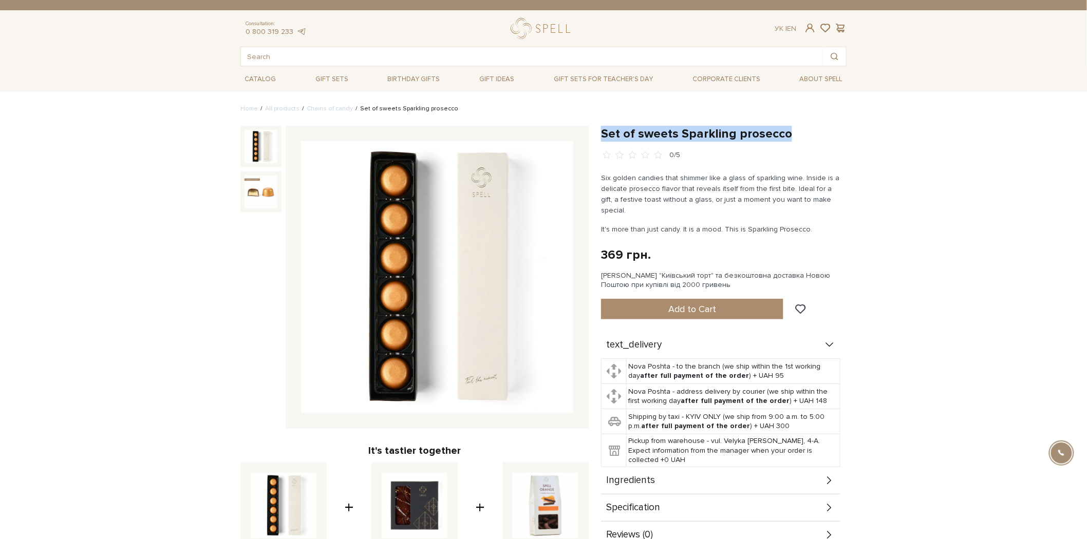
drag, startPoint x: 597, startPoint y: 129, endPoint x: 849, endPoint y: 131, distance: 252.2
click at [849, 131] on div "Set of sweets Sparkling prosecco 0/5 Six golden candies that shimmer like a gla…" at bounding box center [724, 403] width 258 height 555
copy h1 "Set of sweets Sparkling prosecco"
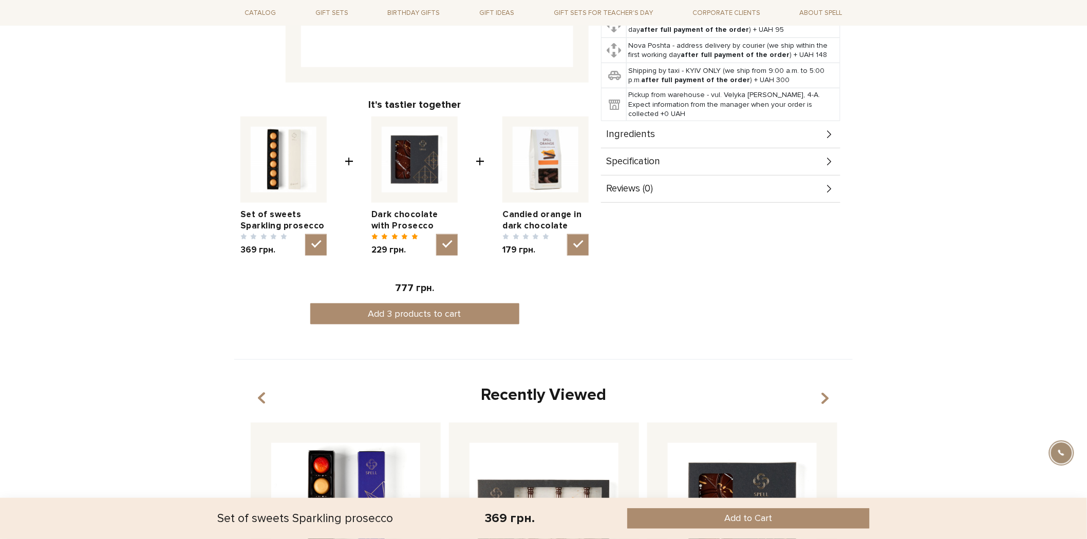
scroll to position [456, 0]
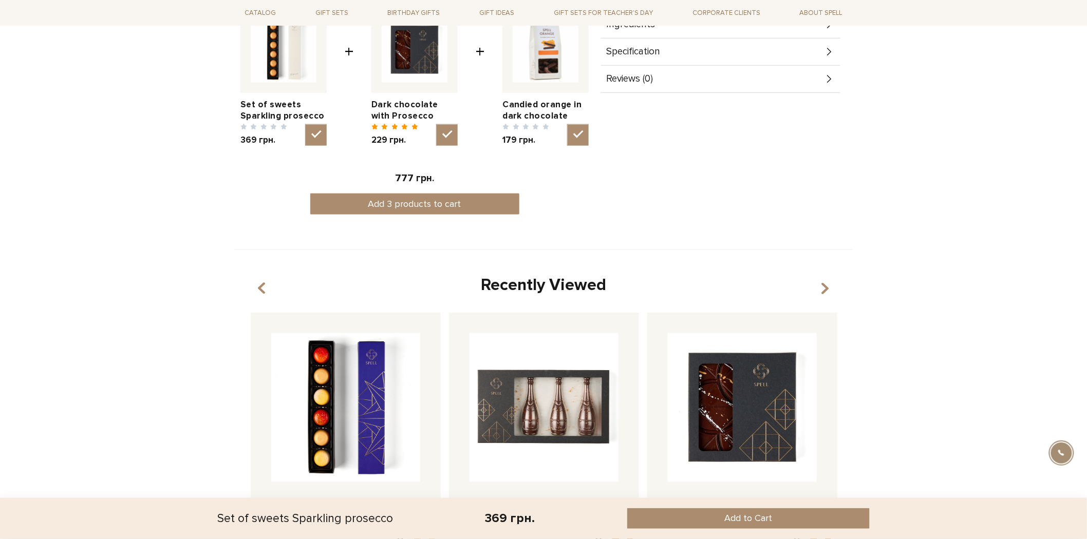
click at [645, 47] on span "Specification" at bounding box center [633, 51] width 54 height 9
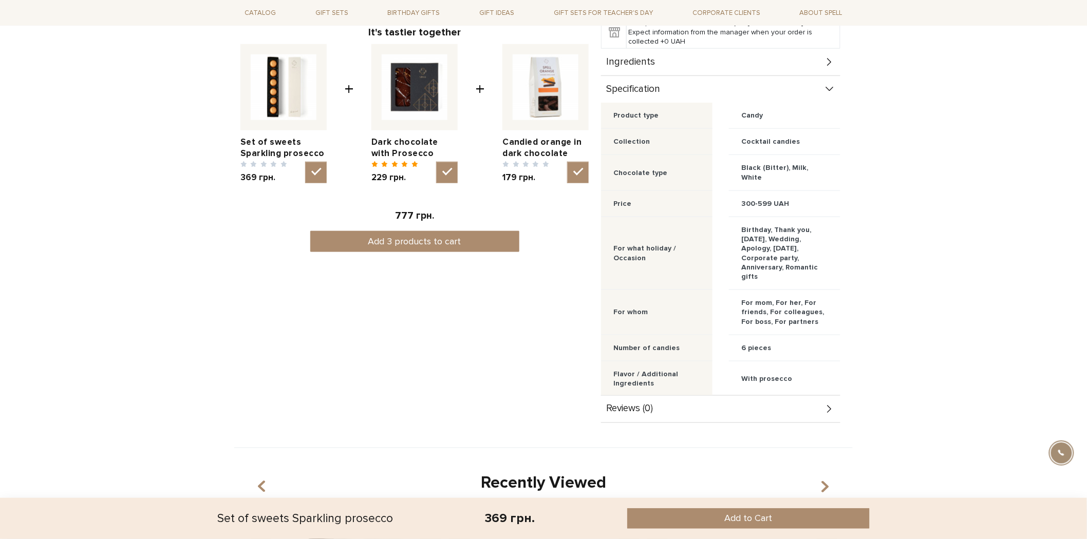
scroll to position [399, 0]
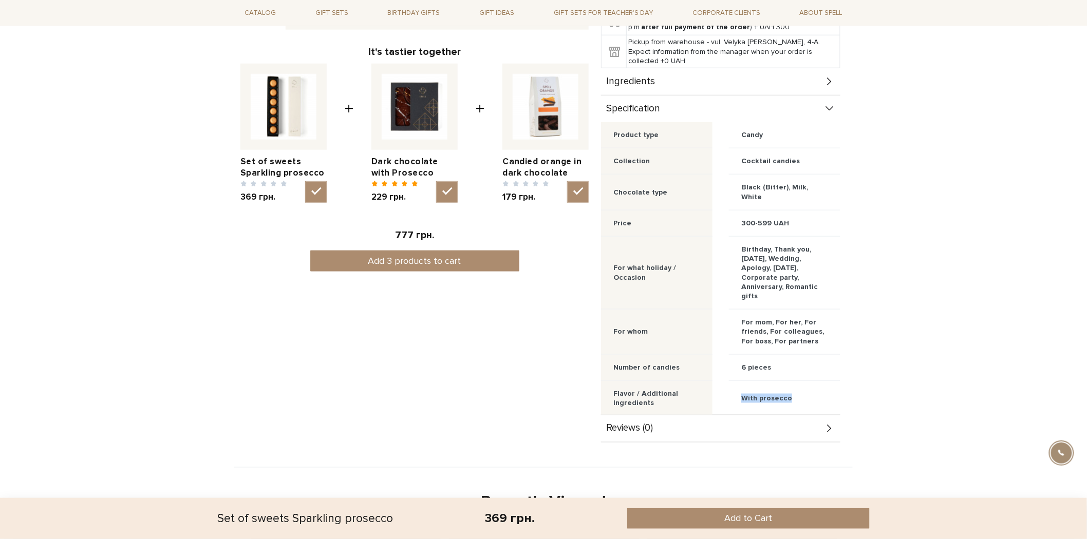
drag, startPoint x: 740, startPoint y: 376, endPoint x: 804, endPoint y: 375, distance: 64.2
click at [804, 381] on div "With prosecco" at bounding box center [784, 398] width 111 height 35
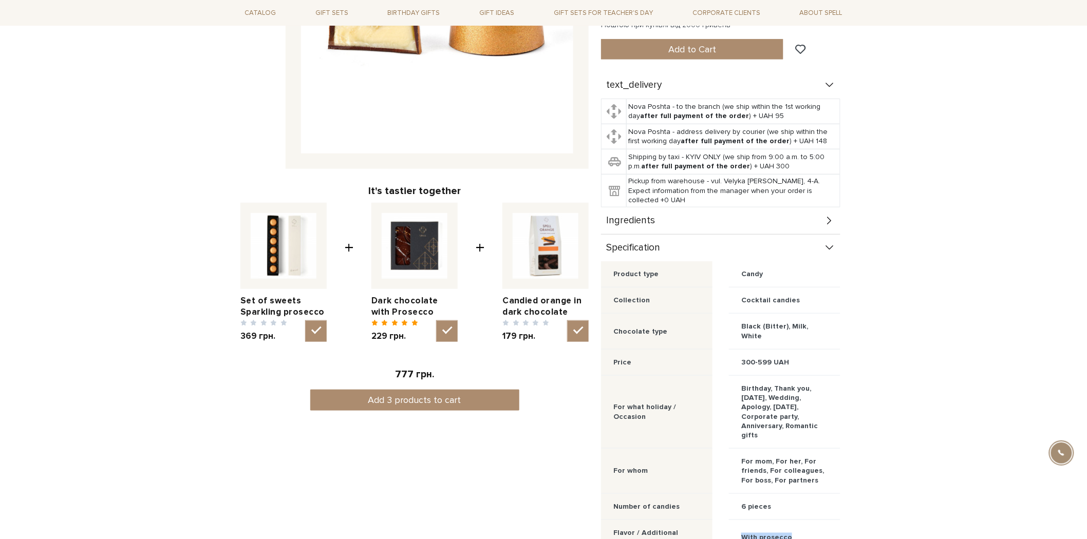
scroll to position [258, 0]
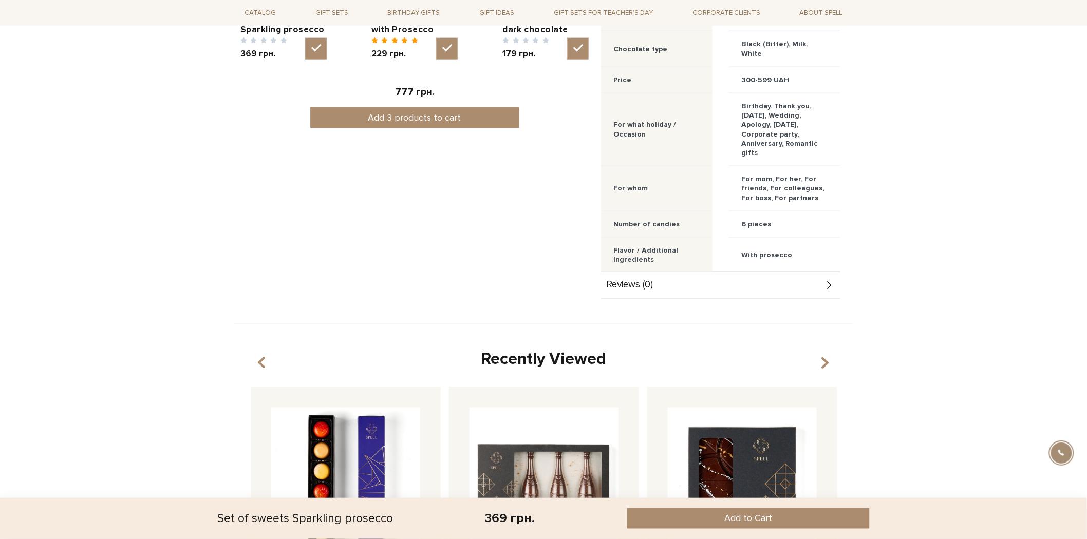
scroll to position [543, 0]
